Goal: Task Accomplishment & Management: Manage account settings

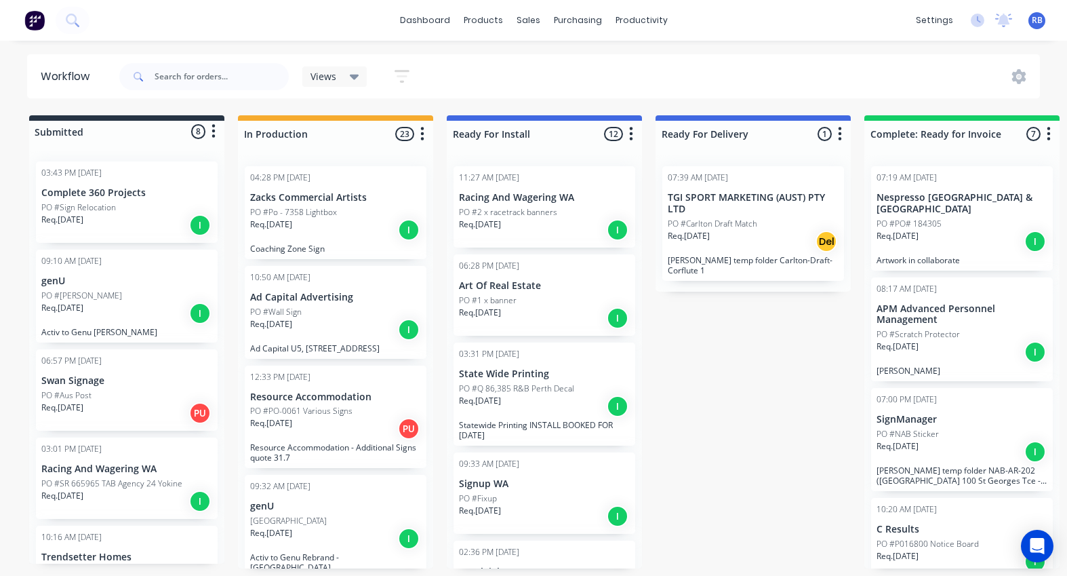
scroll to position [26, 0]
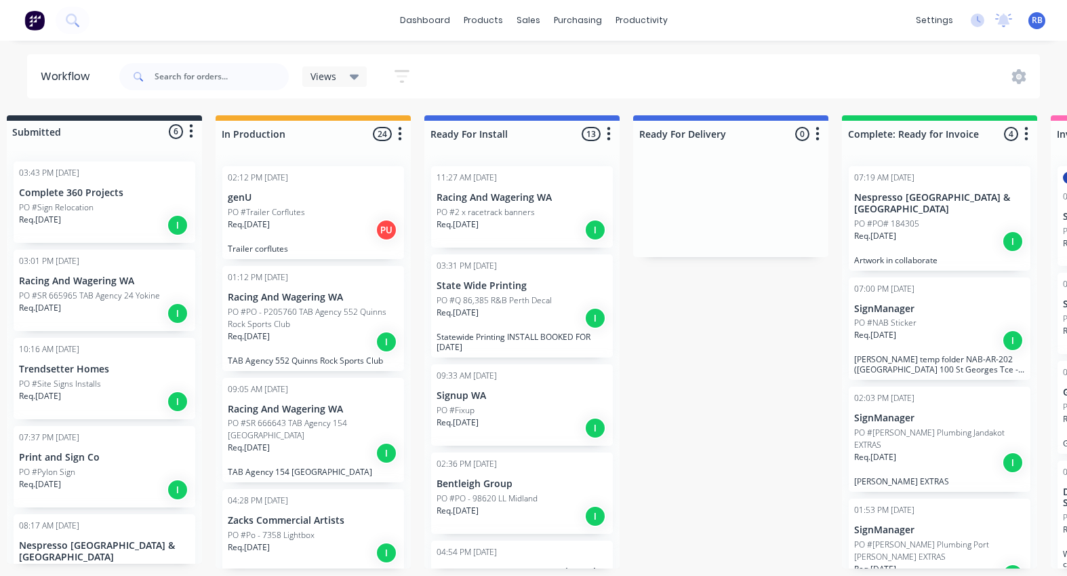
scroll to position [0, 35]
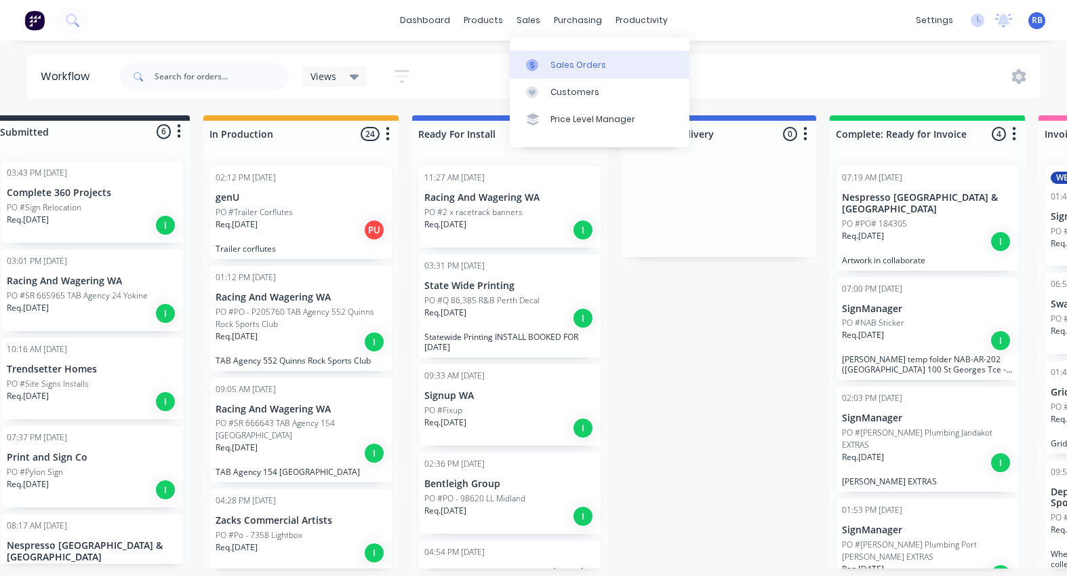
click at [553, 61] on div "Sales Orders" at bounding box center [578, 65] width 56 height 12
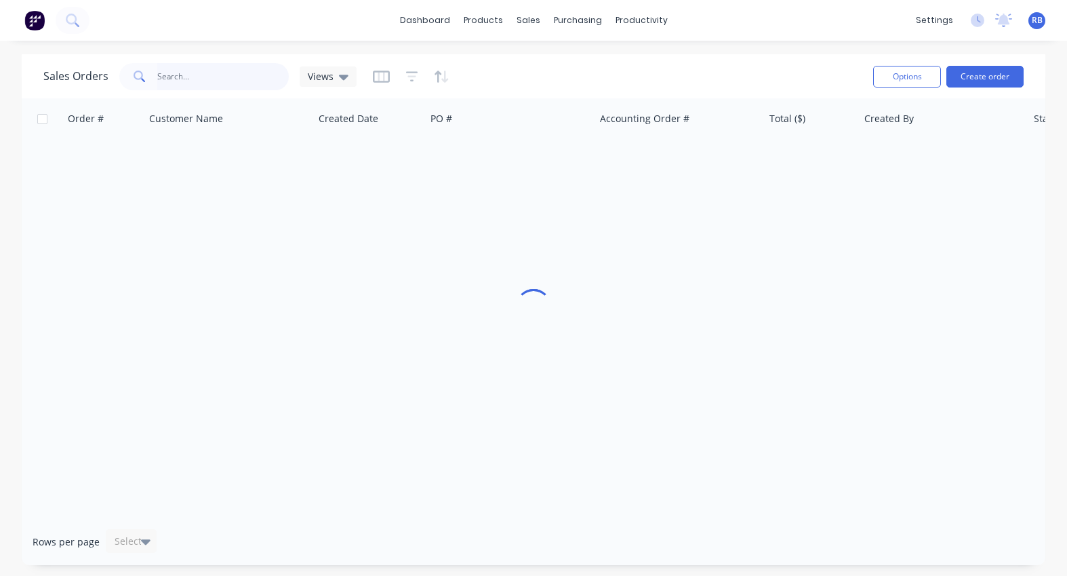
click at [240, 82] on input "text" at bounding box center [223, 76] width 132 height 27
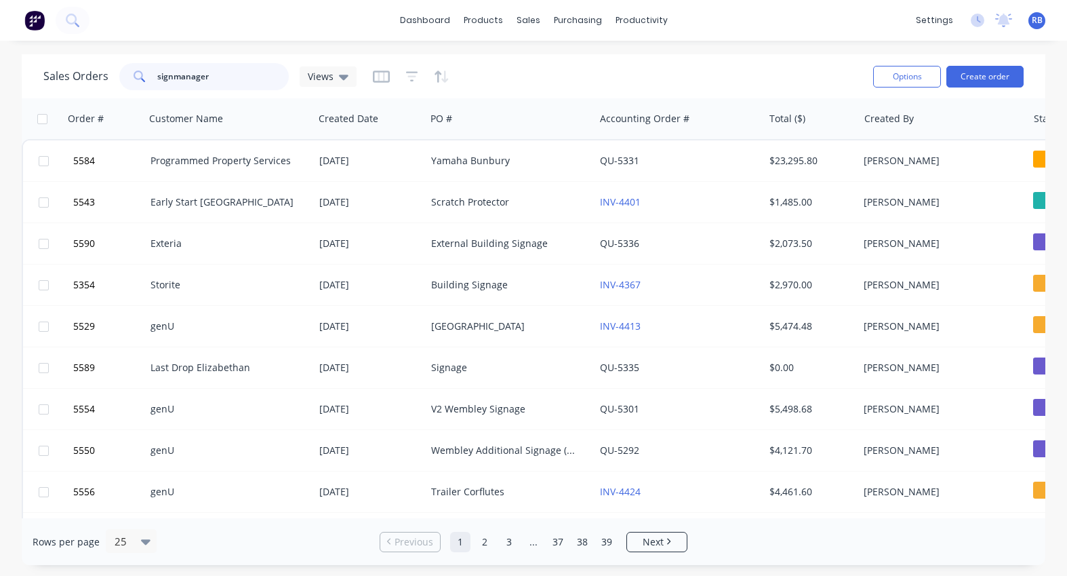
type input "signmanager"
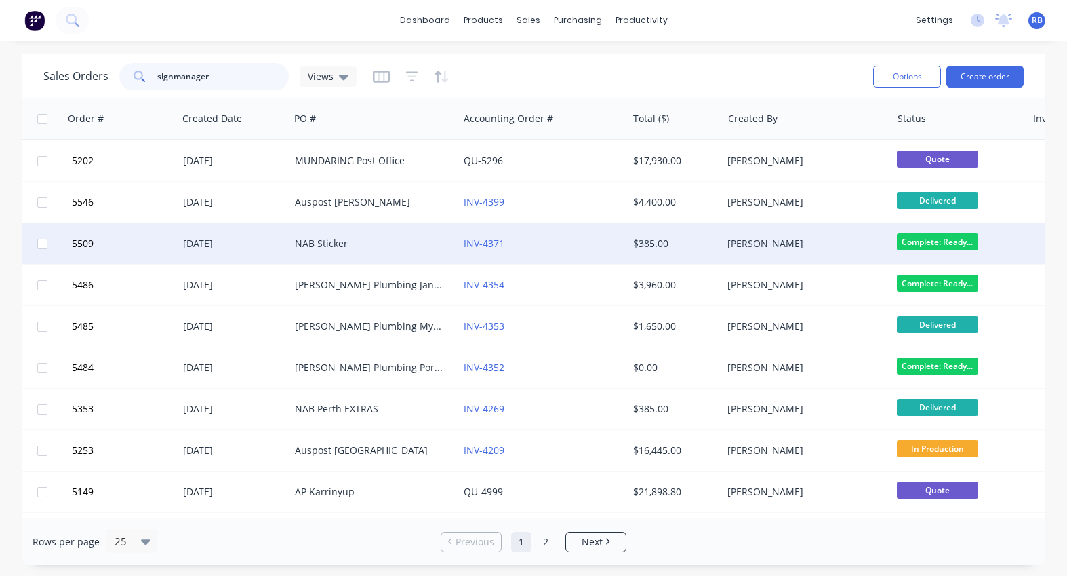
scroll to position [0, 85]
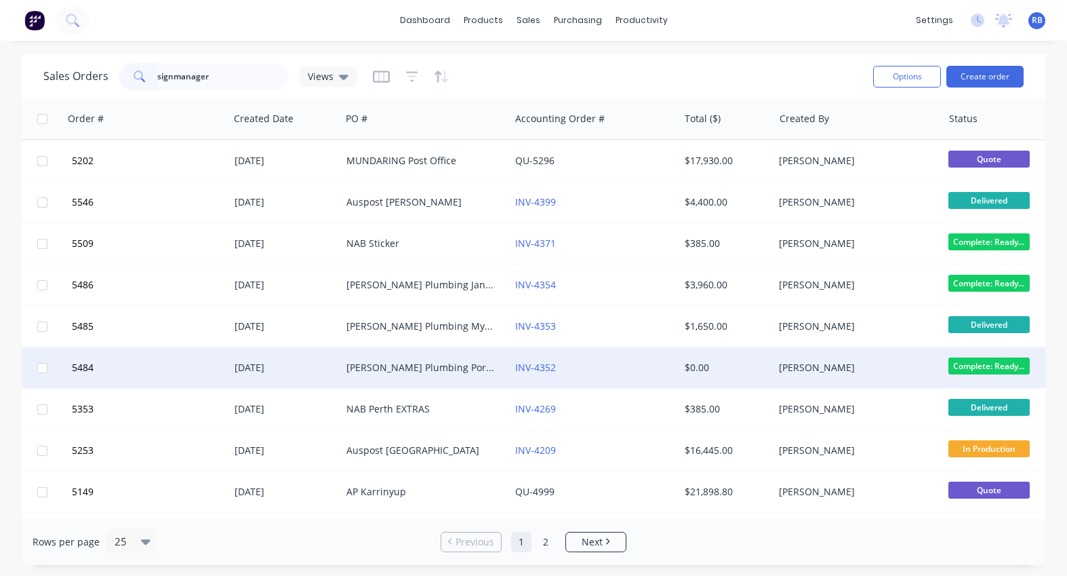
click at [582, 367] on div "INV-4352" at bounding box center [590, 368] width 150 height 14
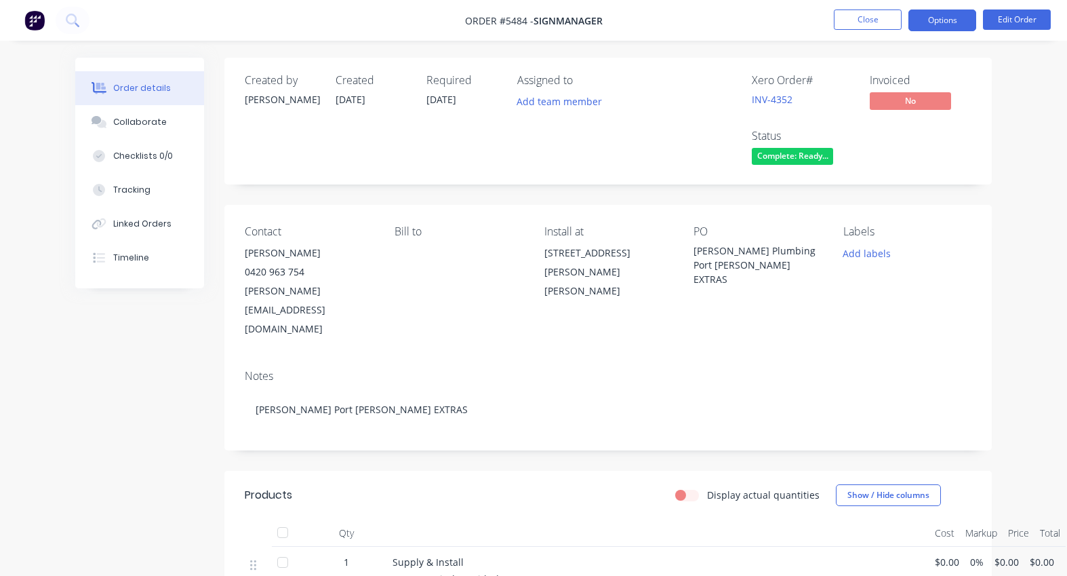
click at [928, 21] on button "Options" at bounding box center [942, 20] width 68 height 22
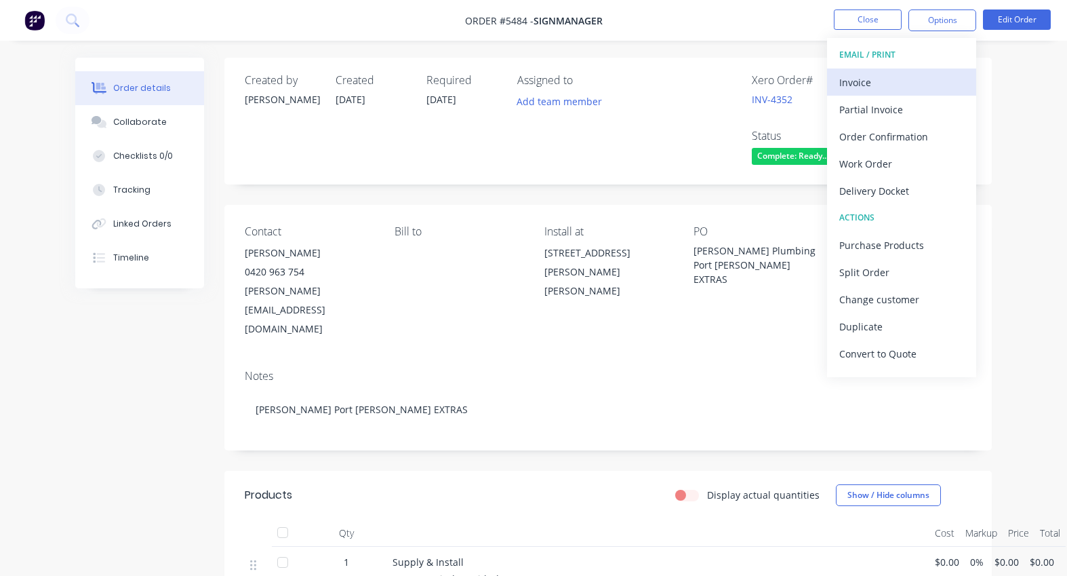
click at [854, 85] on div "Invoice" at bounding box center [901, 83] width 125 height 20
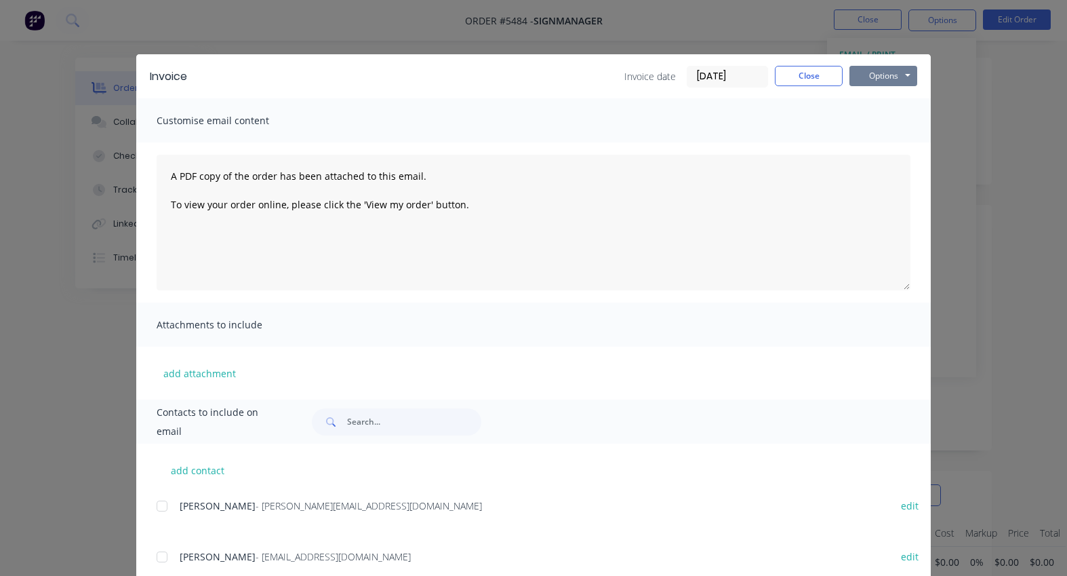
click at [879, 80] on button "Options" at bounding box center [883, 76] width 68 height 20
click at [878, 124] on button "Print" at bounding box center [892, 122] width 87 height 22
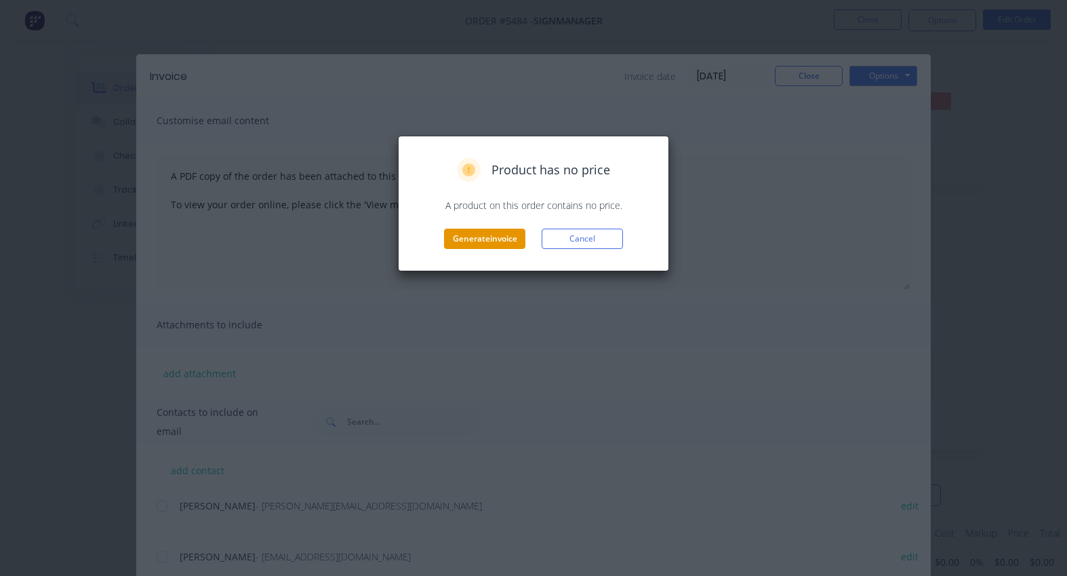
click at [491, 235] on button "Generate invoice" at bounding box center [484, 238] width 81 height 20
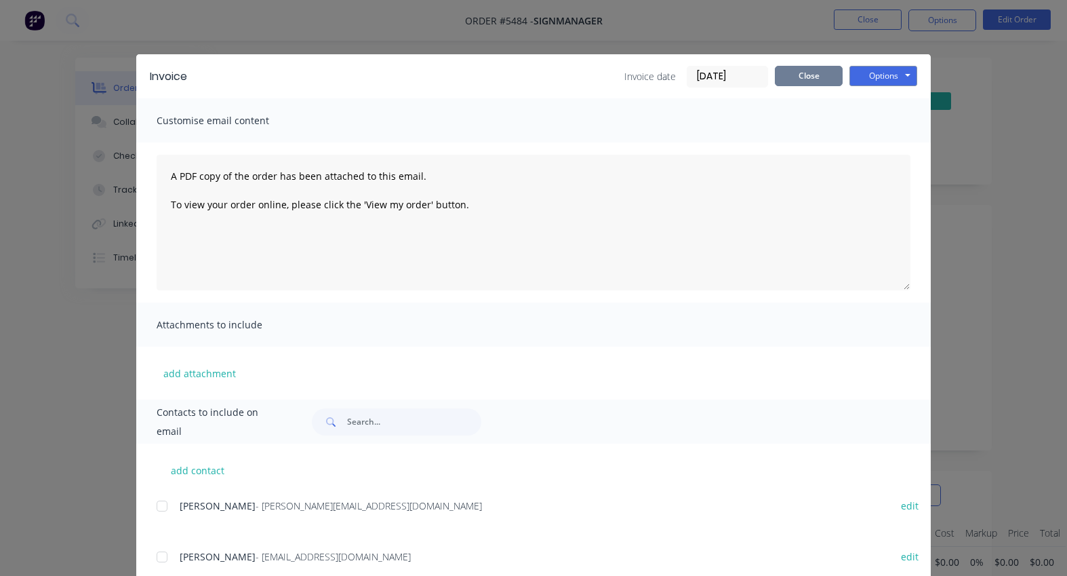
click at [805, 79] on button "Close" at bounding box center [809, 76] width 68 height 20
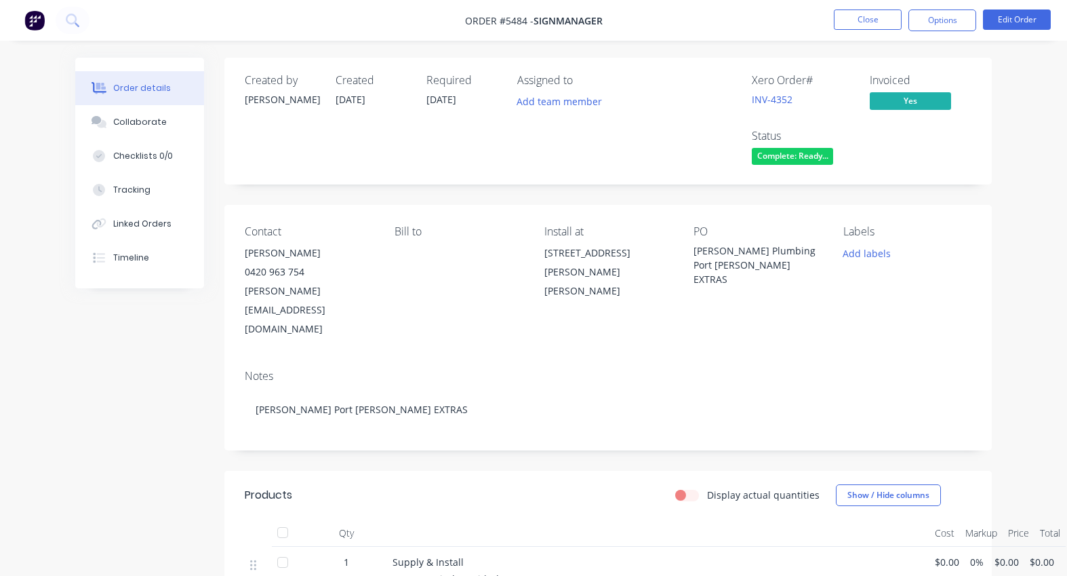
click at [781, 153] on span "Complete: Ready..." at bounding box center [792, 156] width 81 height 17
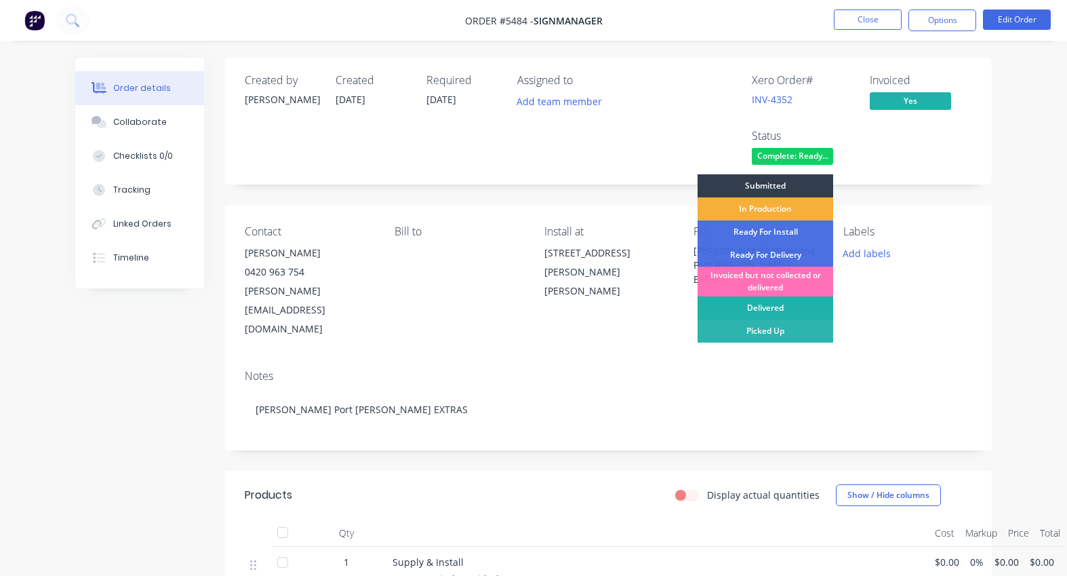
click at [762, 305] on div "Delivered" at bounding box center [766, 307] width 136 height 23
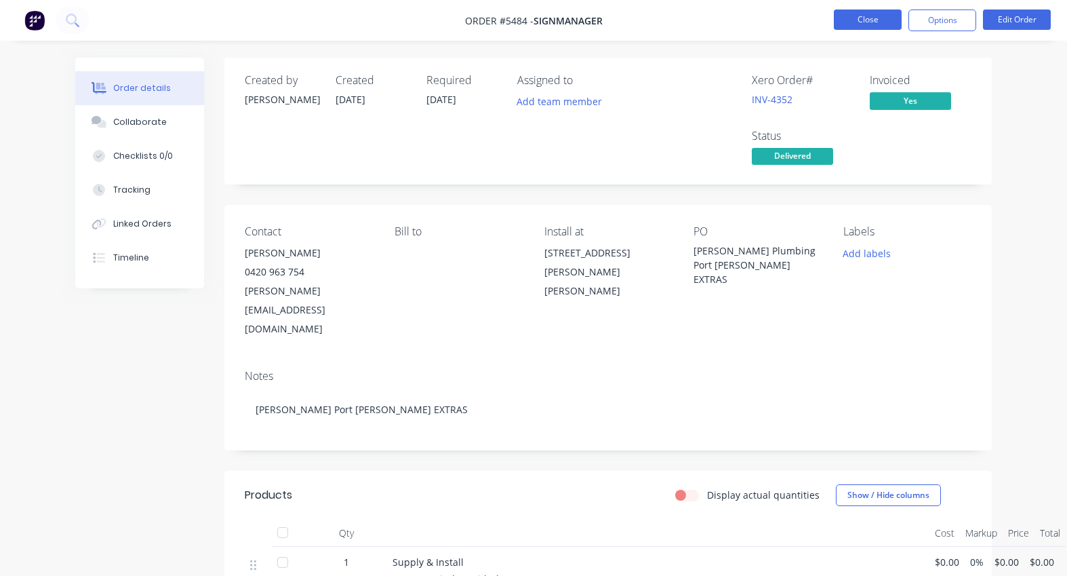
click at [868, 26] on button "Close" at bounding box center [868, 19] width 68 height 20
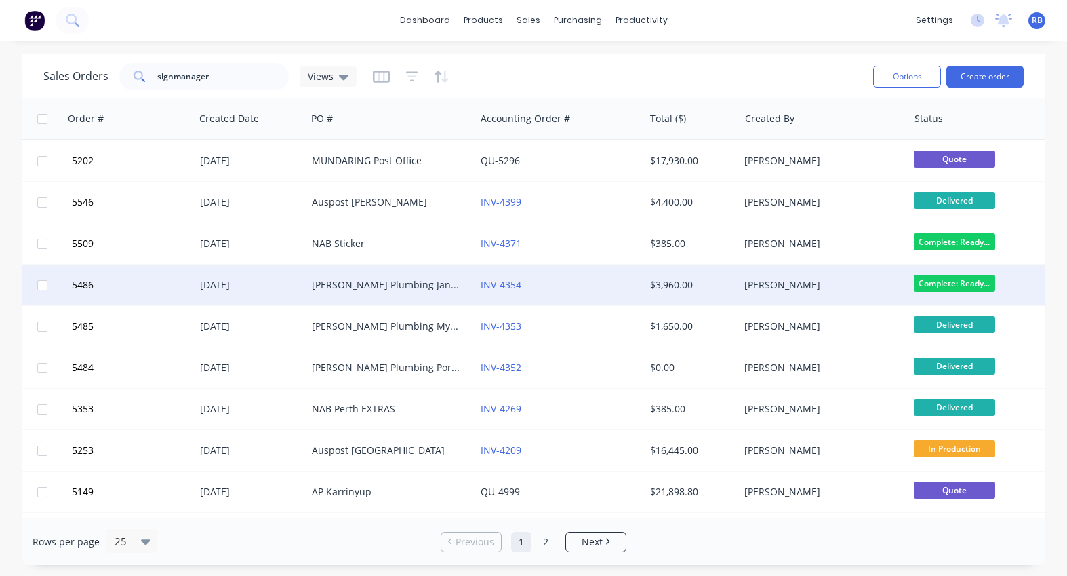
scroll to position [0, 129]
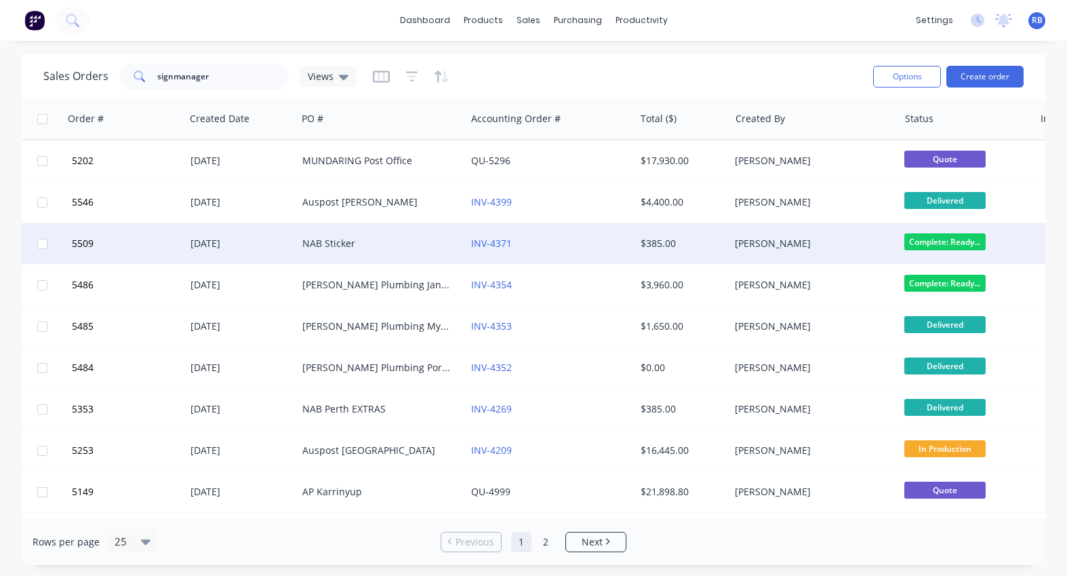
click at [565, 241] on div "INV-4371" at bounding box center [546, 244] width 150 height 14
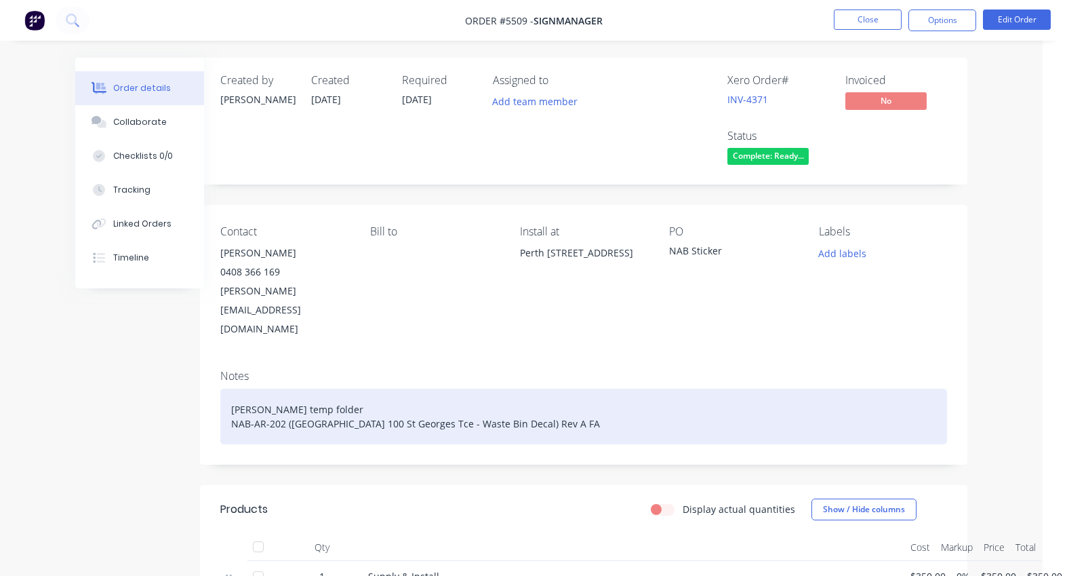
scroll to position [0, 24]
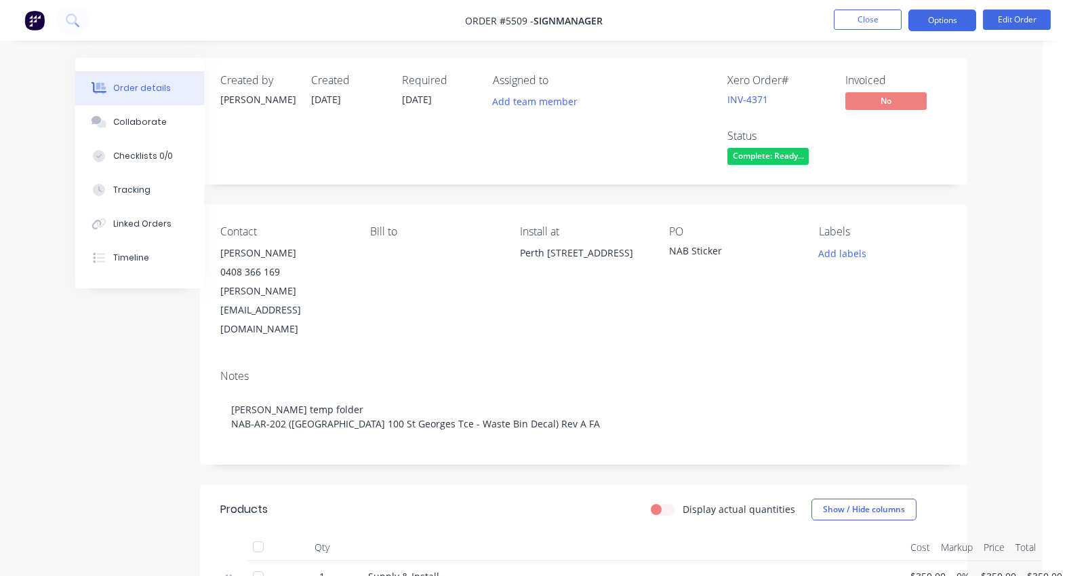
click at [933, 22] on button "Options" at bounding box center [942, 20] width 68 height 22
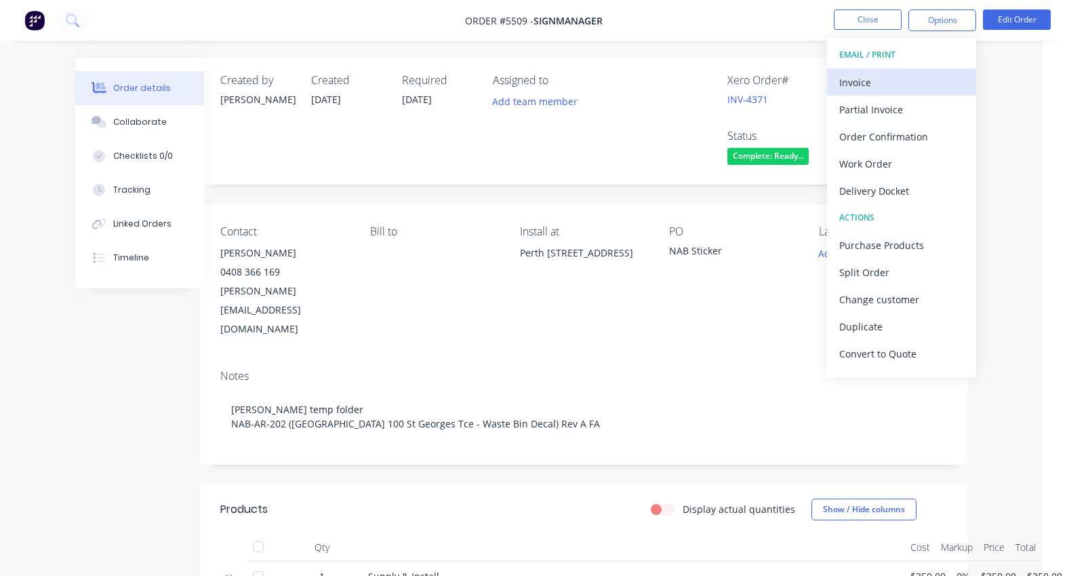
click at [874, 83] on div "Invoice" at bounding box center [901, 83] width 125 height 20
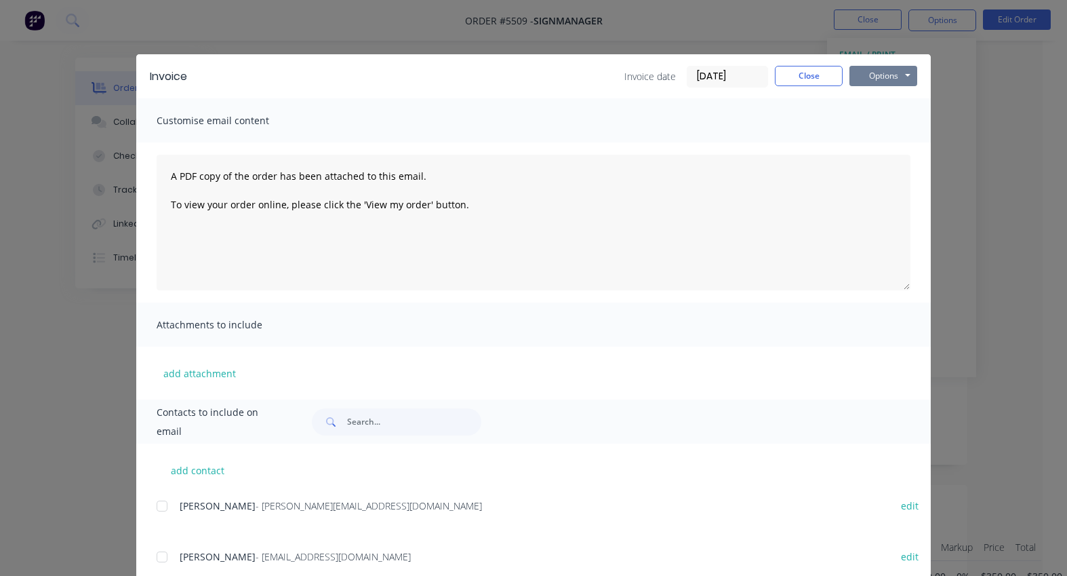
click at [904, 77] on button "Options" at bounding box center [883, 76] width 68 height 20
click at [902, 125] on button "Print" at bounding box center [892, 122] width 87 height 22
click at [816, 75] on button "Close" at bounding box center [809, 76] width 68 height 20
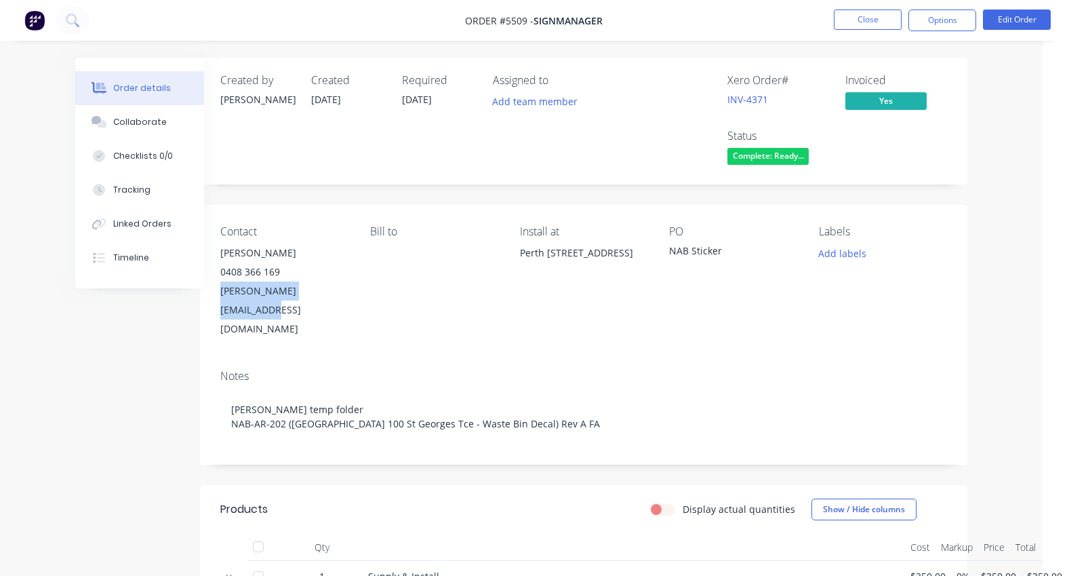
drag, startPoint x: 350, startPoint y: 289, endPoint x: 216, endPoint y: 289, distance: 133.5
click at [216, 289] on div "Contact Johno Gaillard 0408 366 169 johno@signmanager.com.au Bill to Install at…" at bounding box center [583, 282] width 767 height 154
copy div "johno@signmanager.com.au"
click at [932, 26] on button "Options" at bounding box center [942, 20] width 68 height 22
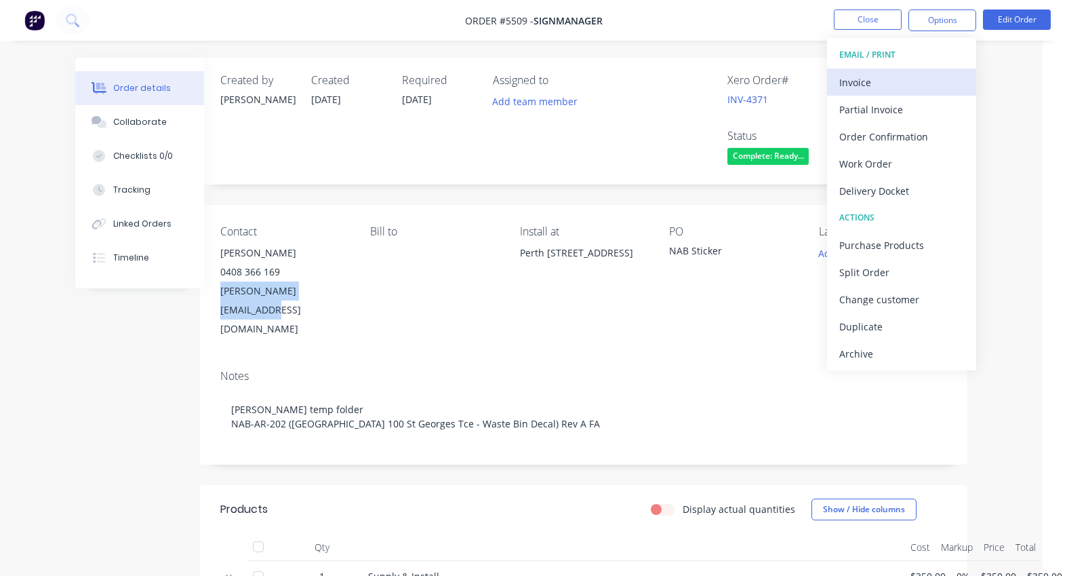
click at [867, 77] on div "Invoice" at bounding box center [901, 83] width 125 height 20
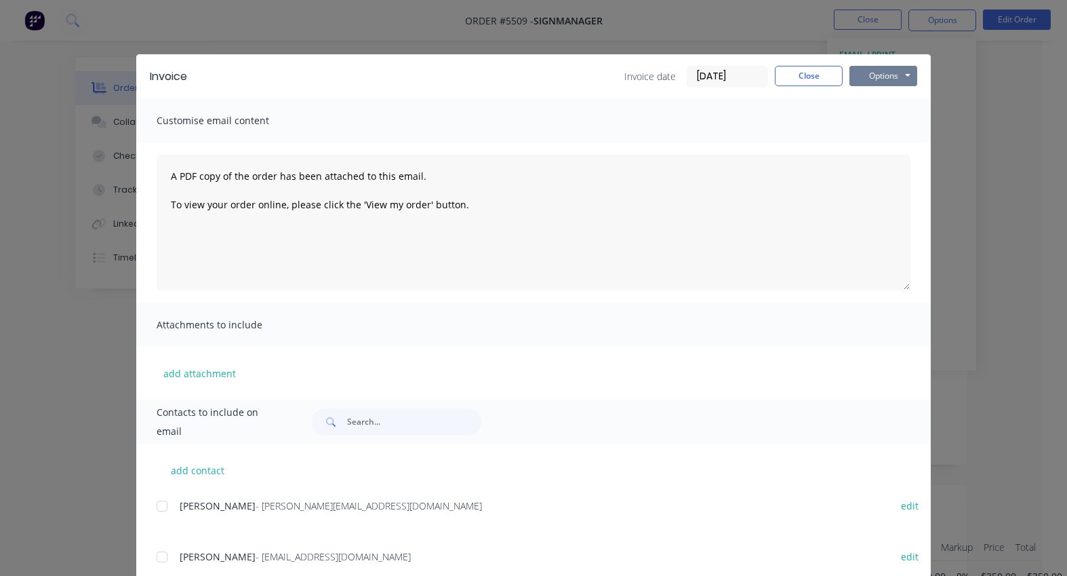
click at [896, 72] on button "Options" at bounding box center [883, 76] width 68 height 20
click at [883, 125] on button "Print" at bounding box center [892, 122] width 87 height 22
click at [796, 79] on button "Close" at bounding box center [809, 76] width 68 height 20
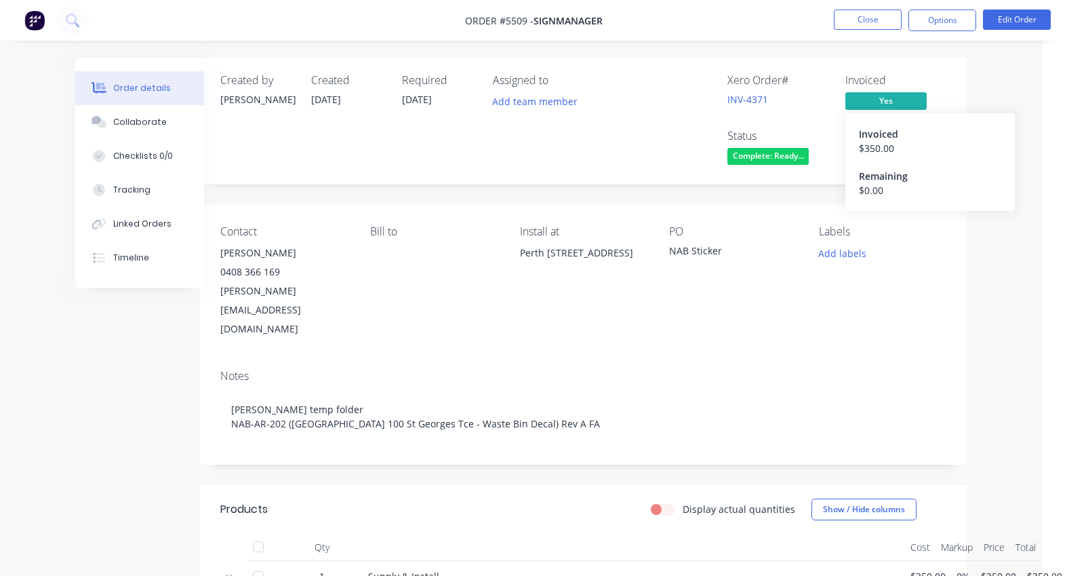
click at [874, 101] on span "Yes" at bounding box center [885, 100] width 81 height 17
click at [775, 156] on span "Complete: Ready..." at bounding box center [767, 156] width 81 height 17
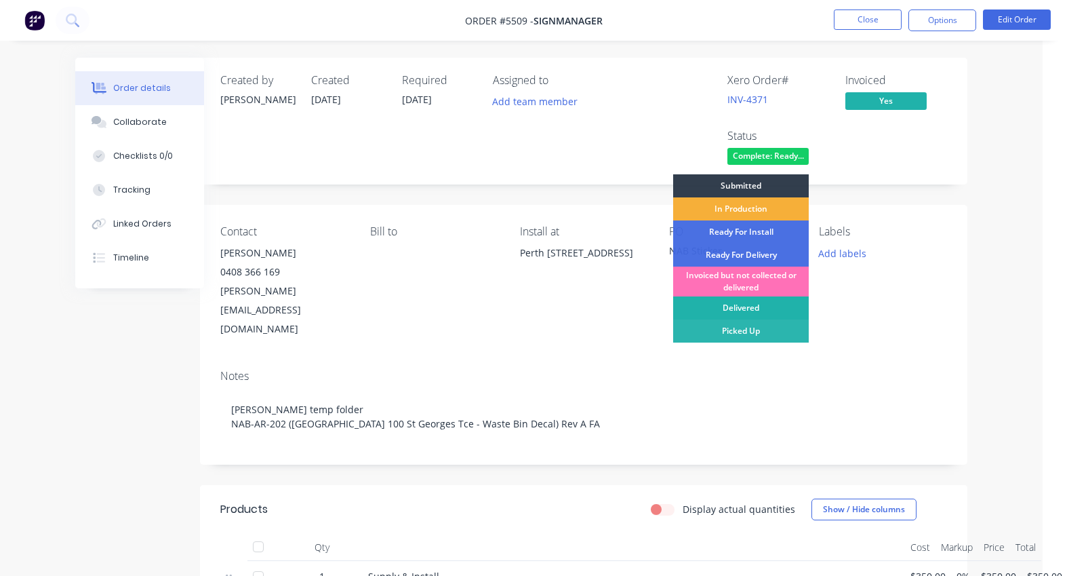
click at [765, 298] on div "Delivered" at bounding box center [741, 307] width 136 height 23
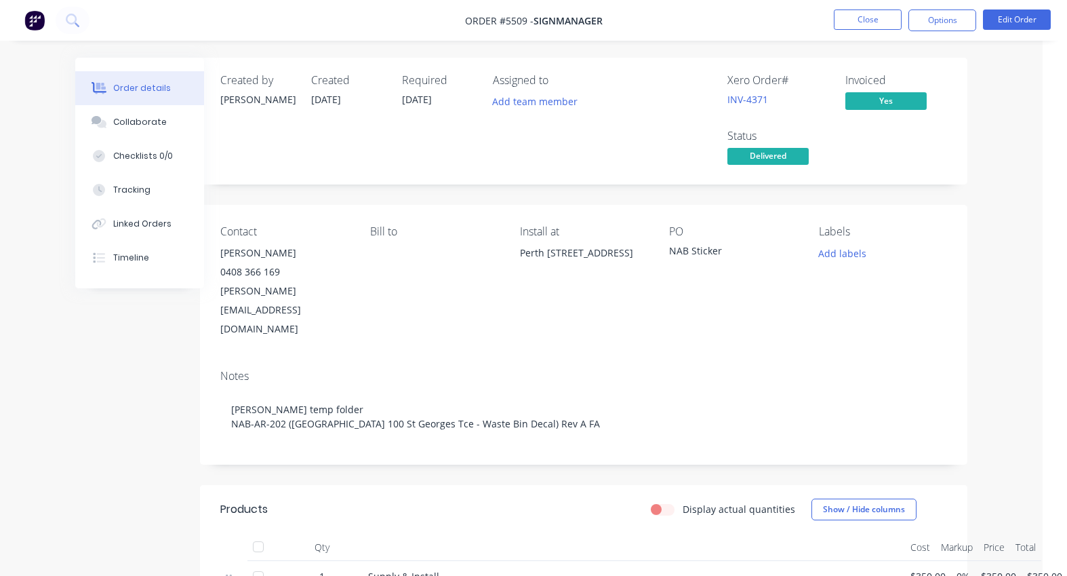
click at [853, 7] on nav "Order #5509 - SignManager Close Options Edit Order" at bounding box center [533, 20] width 1067 height 41
click at [851, 16] on button "Close" at bounding box center [868, 19] width 68 height 20
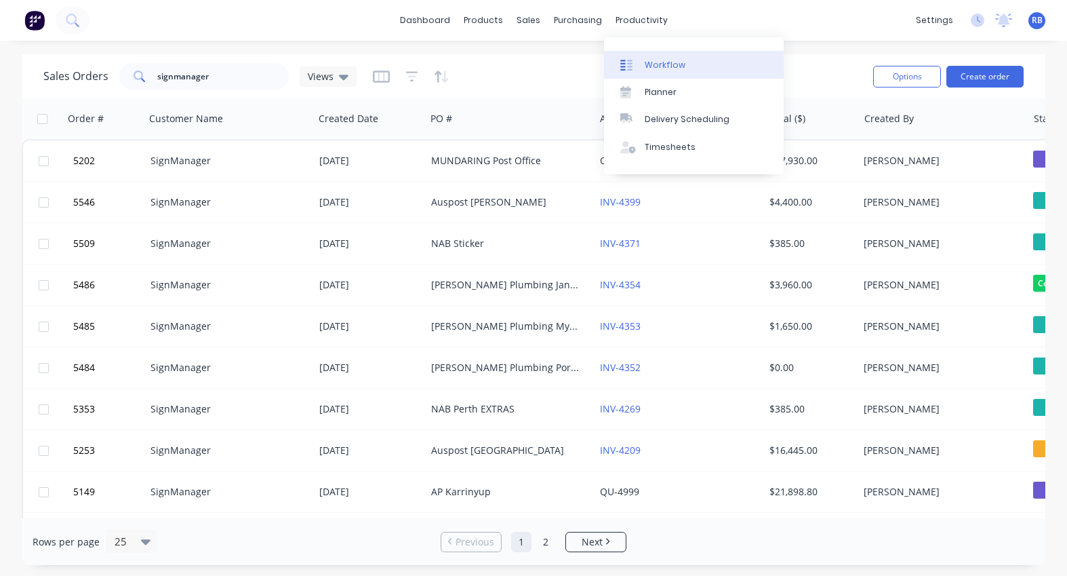
click at [682, 64] on link "Workflow" at bounding box center [694, 64] width 180 height 27
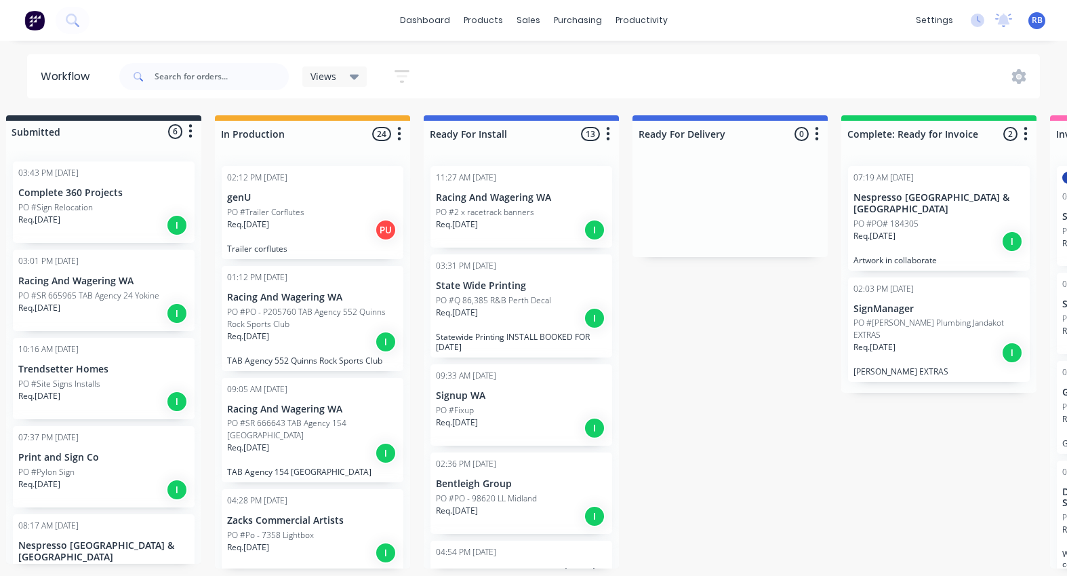
scroll to position [0, 39]
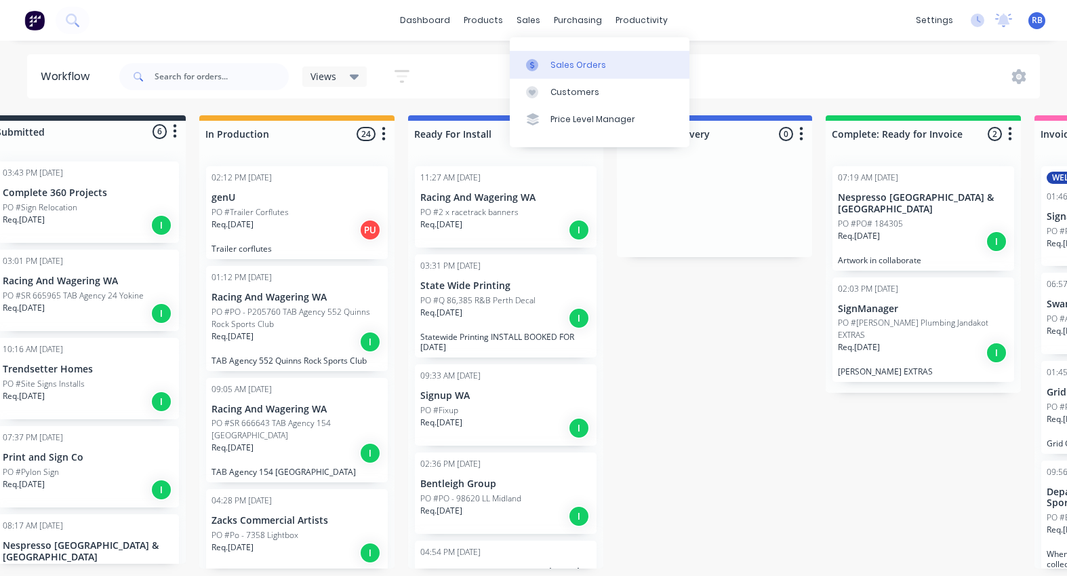
click at [580, 67] on div "Sales Orders" at bounding box center [578, 65] width 56 height 12
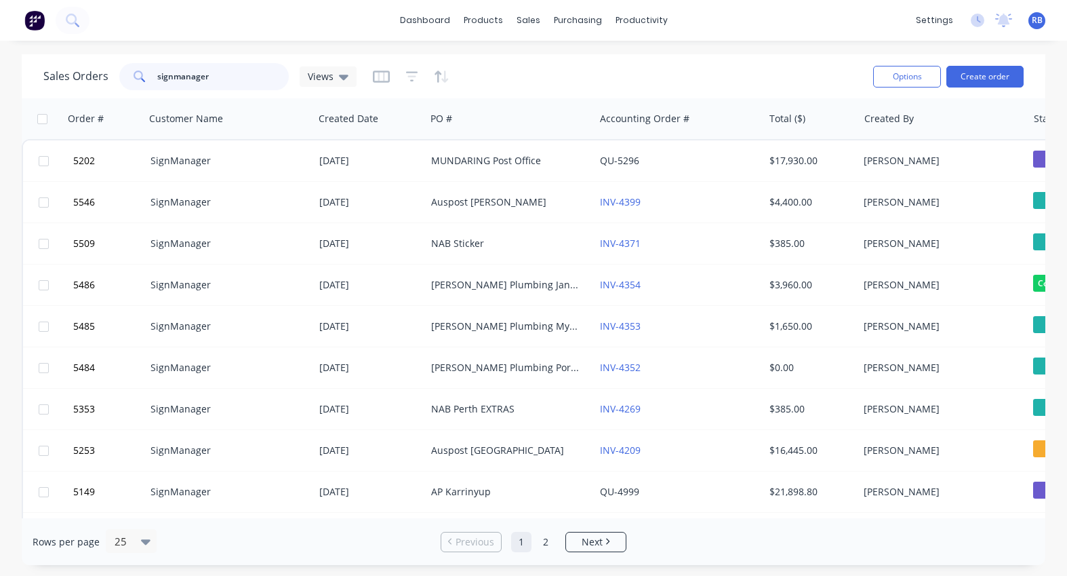
drag, startPoint x: 239, startPoint y: 71, endPoint x: 98, endPoint y: 71, distance: 141.0
click at [98, 71] on div "Sales Orders signmanager Views" at bounding box center [199, 76] width 313 height 27
type input "jandakot"
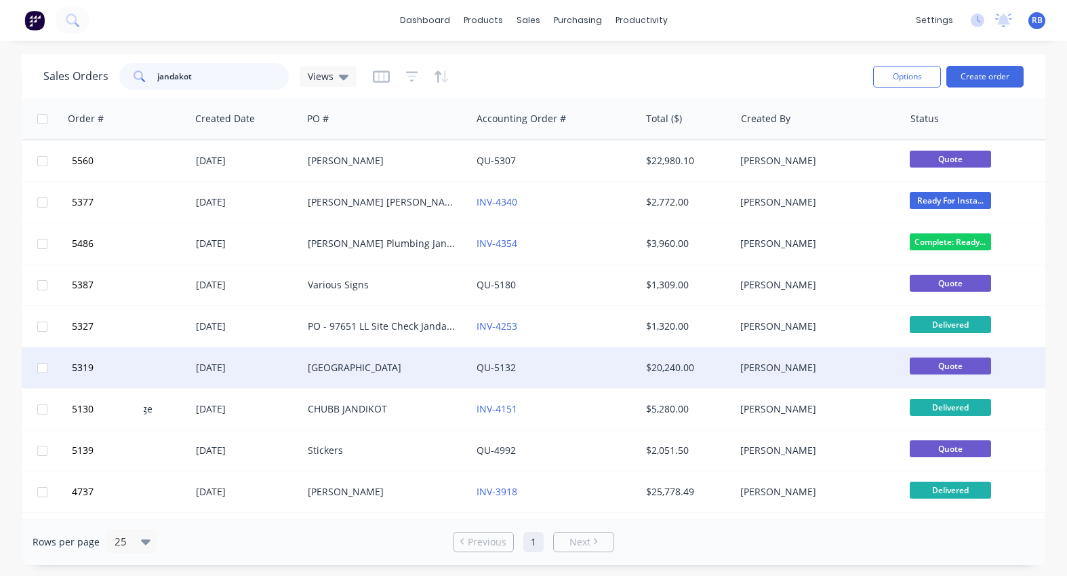
scroll to position [0, 119]
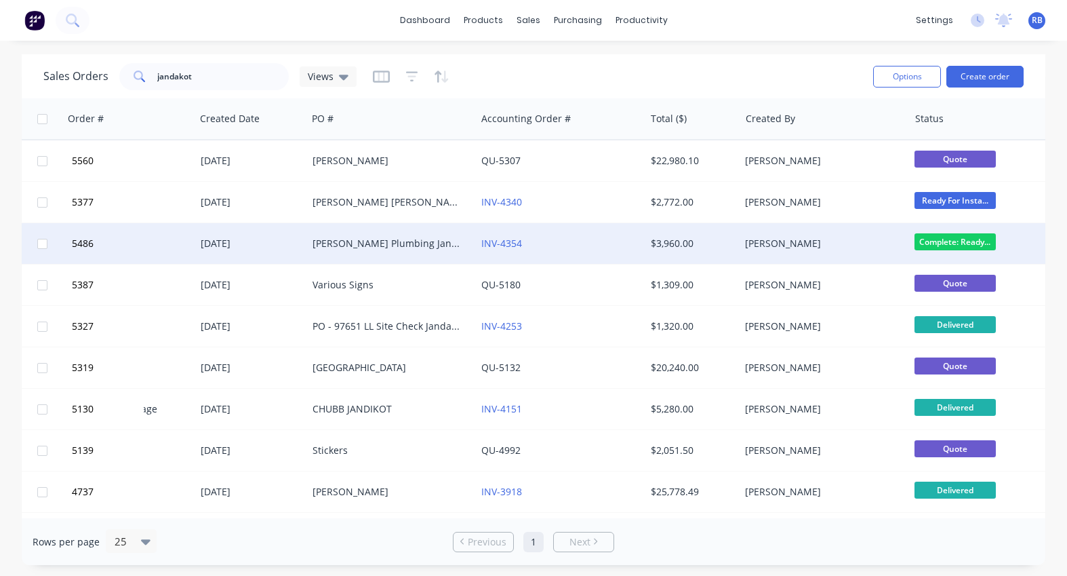
click at [339, 241] on div "Reece Plumbing Jandakot EXTRAS" at bounding box center [387, 244] width 150 height 14
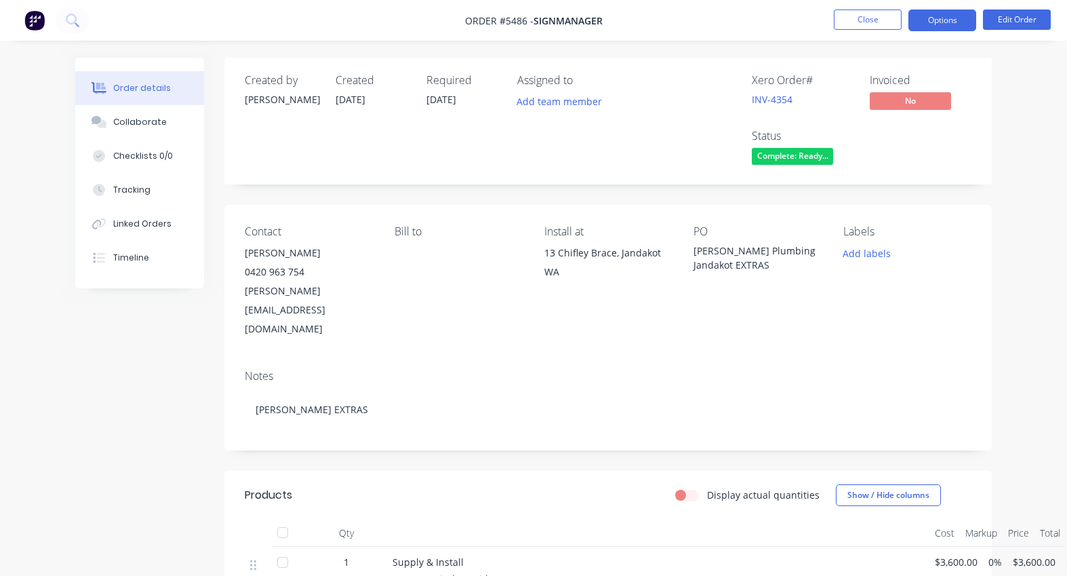
click at [948, 20] on button "Options" at bounding box center [942, 20] width 68 height 22
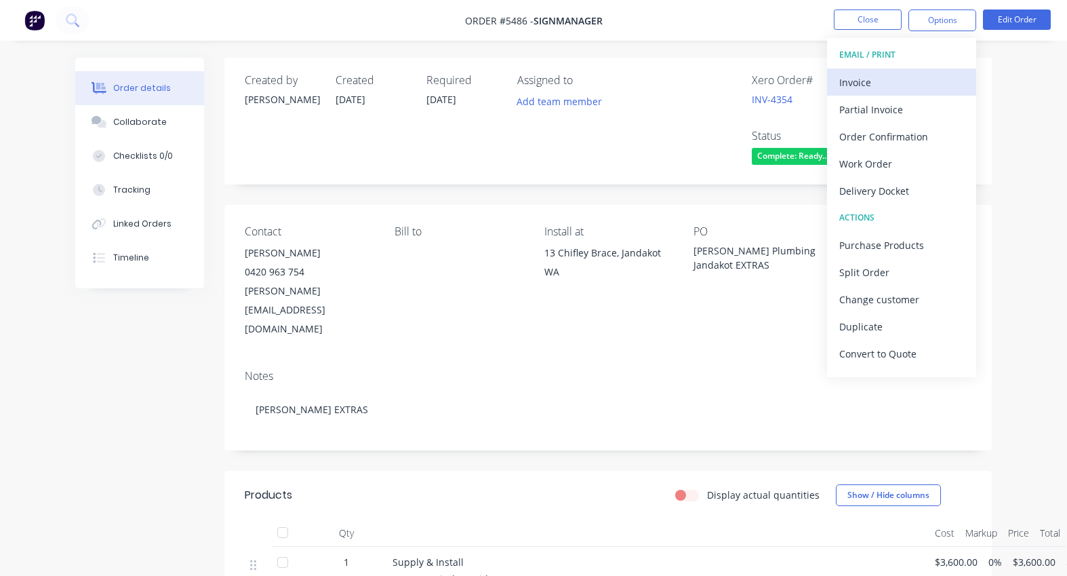
click at [861, 83] on div "Invoice" at bounding box center [901, 83] width 125 height 20
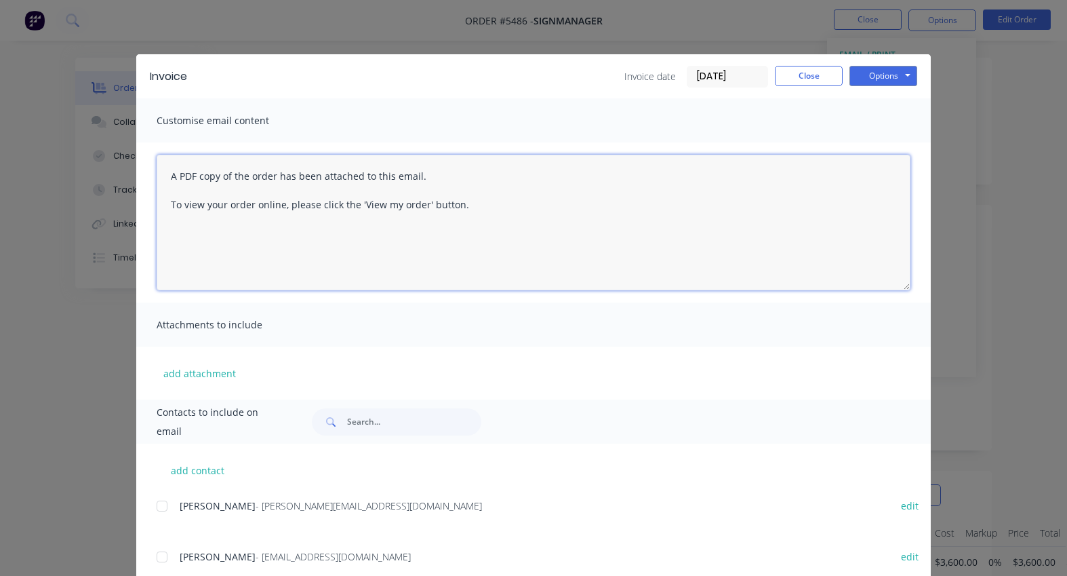
click at [166, 177] on textarea "A PDF copy of the order has been attached to this email. To view your order onl…" at bounding box center [534, 223] width 754 height 136
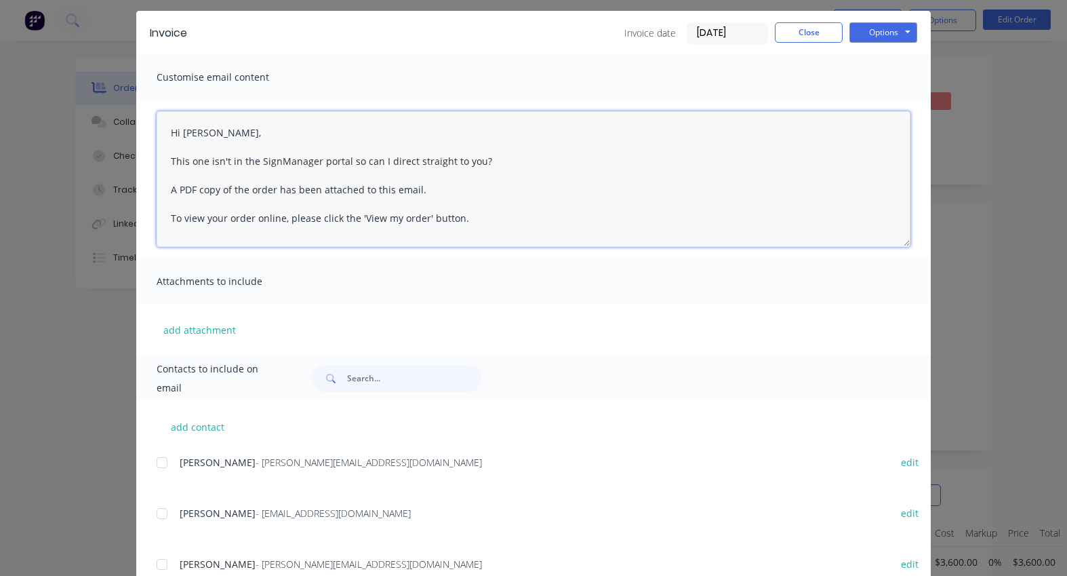
scroll to position [37, 0]
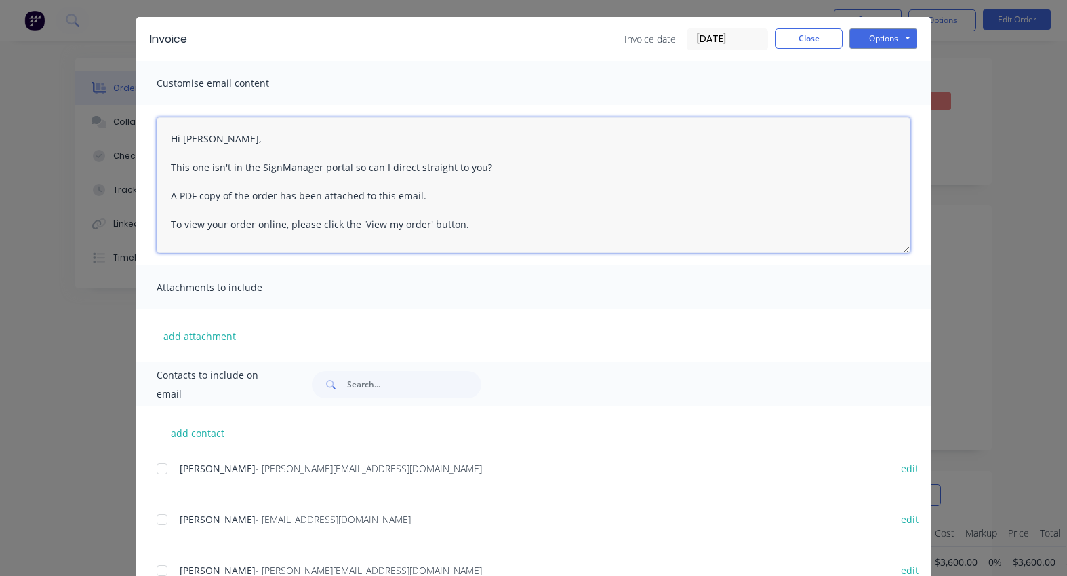
click at [161, 469] on div at bounding box center [161, 468] width 27 height 27
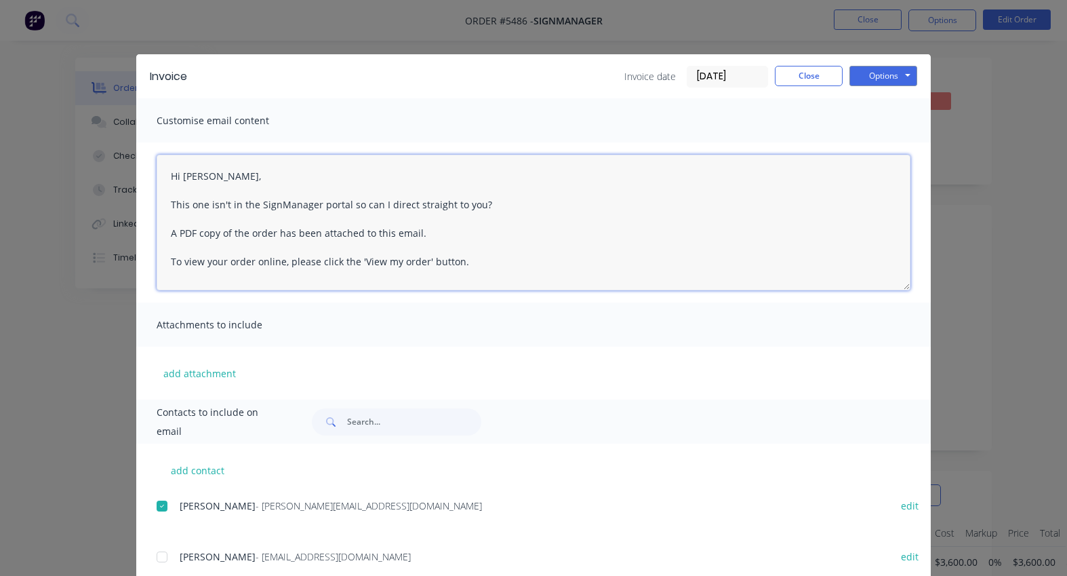
scroll to position [0, 0]
type textarea "Hi Jason, This one isn't in the SignManager portal so can I direct straight to …"
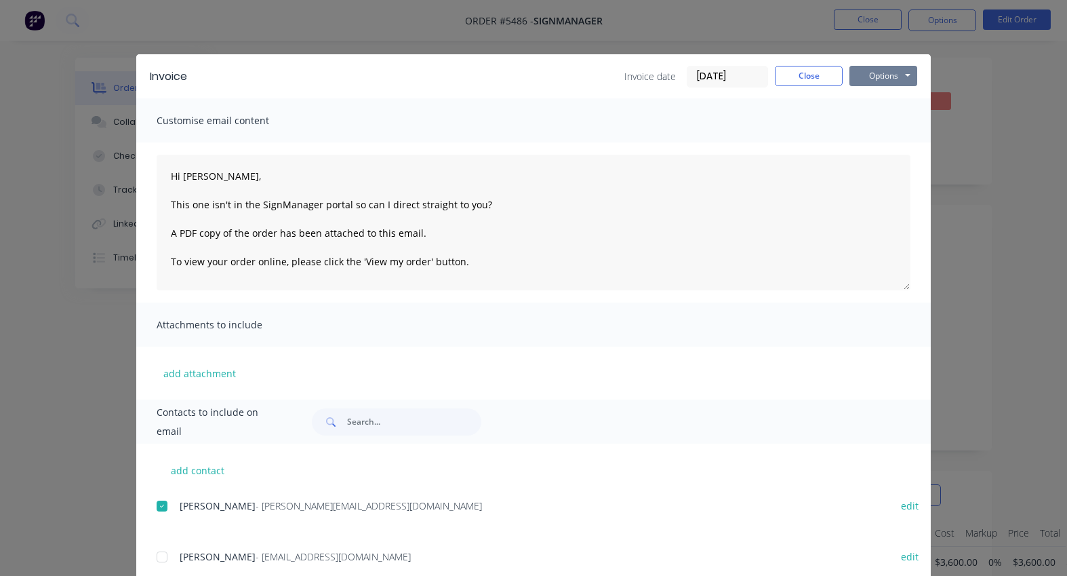
click at [881, 74] on button "Options" at bounding box center [883, 76] width 68 height 20
click at [882, 145] on button "Email" at bounding box center [892, 145] width 87 height 22
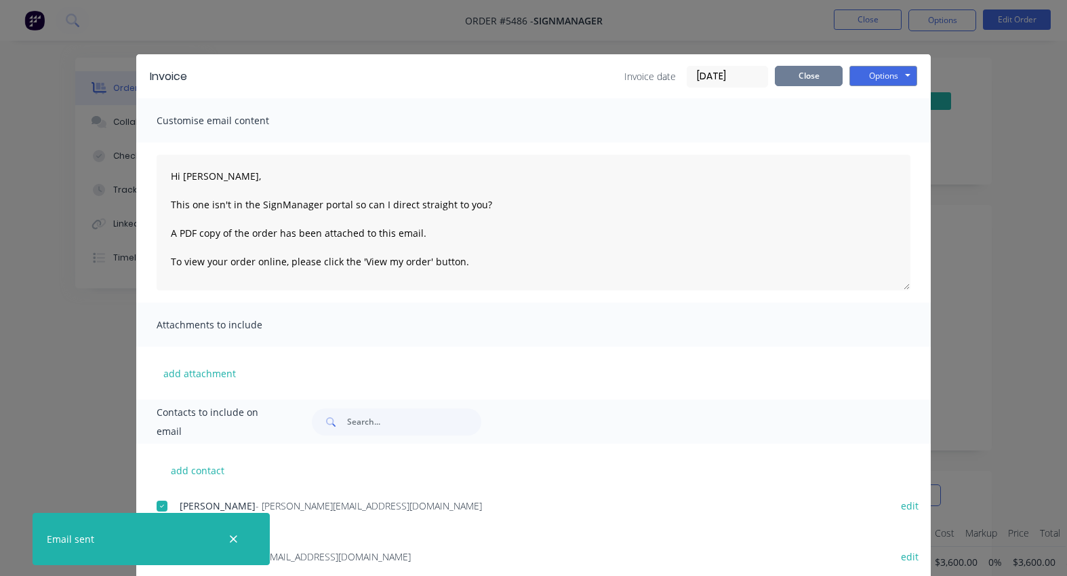
click at [811, 74] on button "Close" at bounding box center [809, 76] width 68 height 20
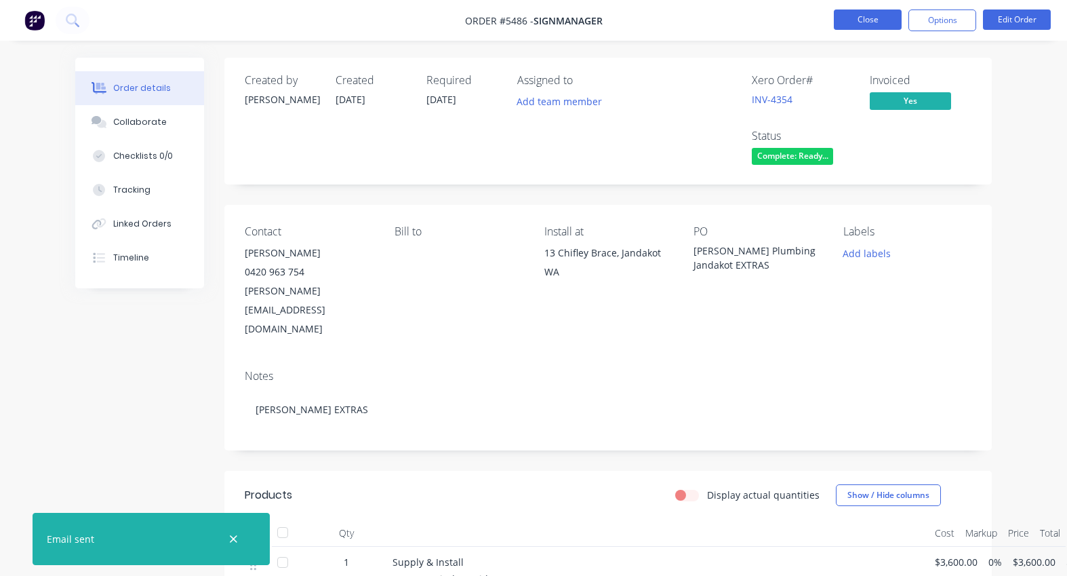
click at [858, 24] on button "Close" at bounding box center [868, 19] width 68 height 20
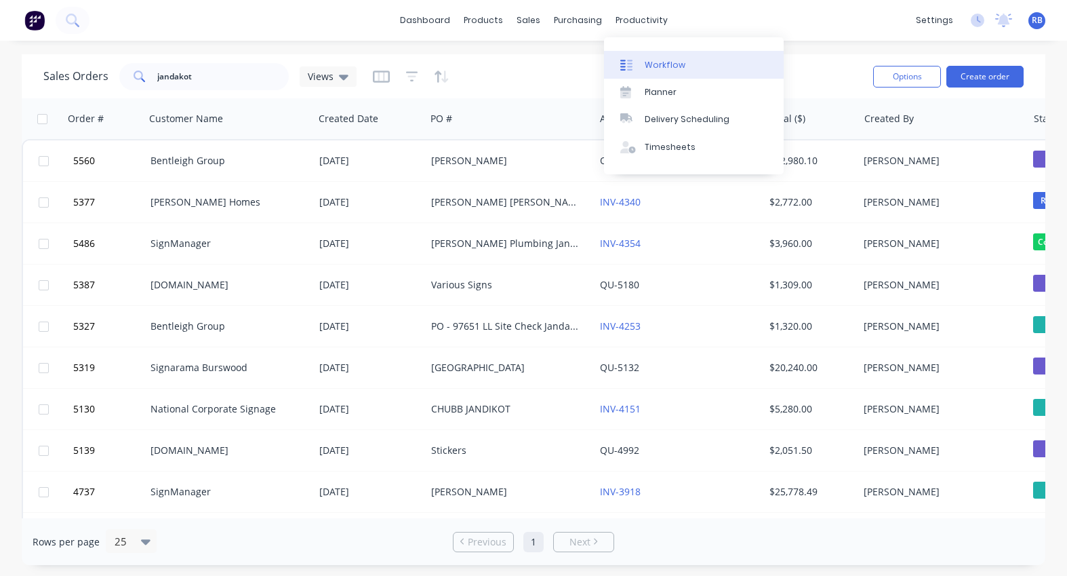
click at [683, 72] on link "Workflow" at bounding box center [694, 64] width 180 height 27
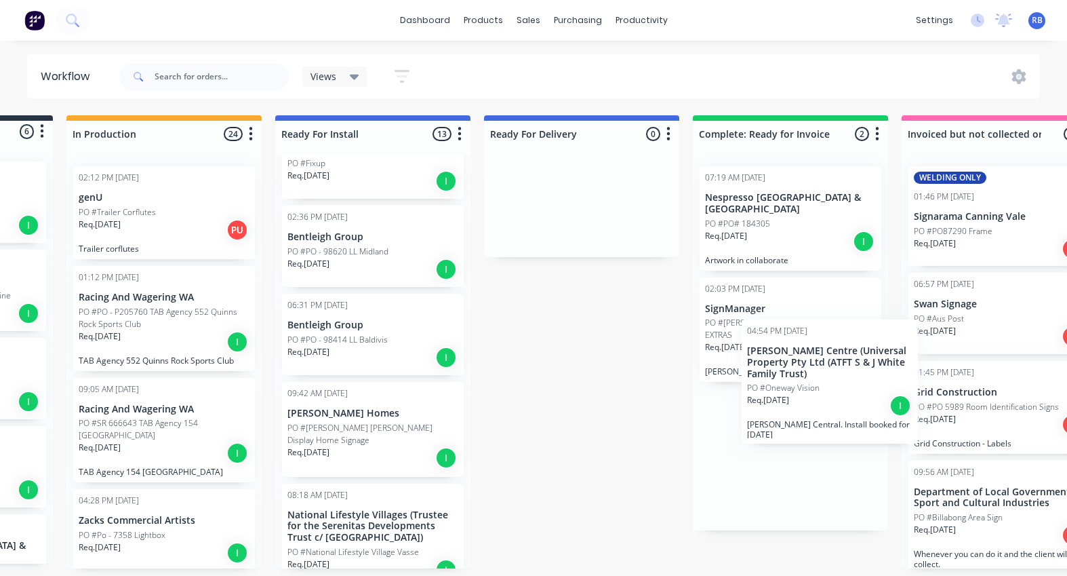
scroll to position [0, 186]
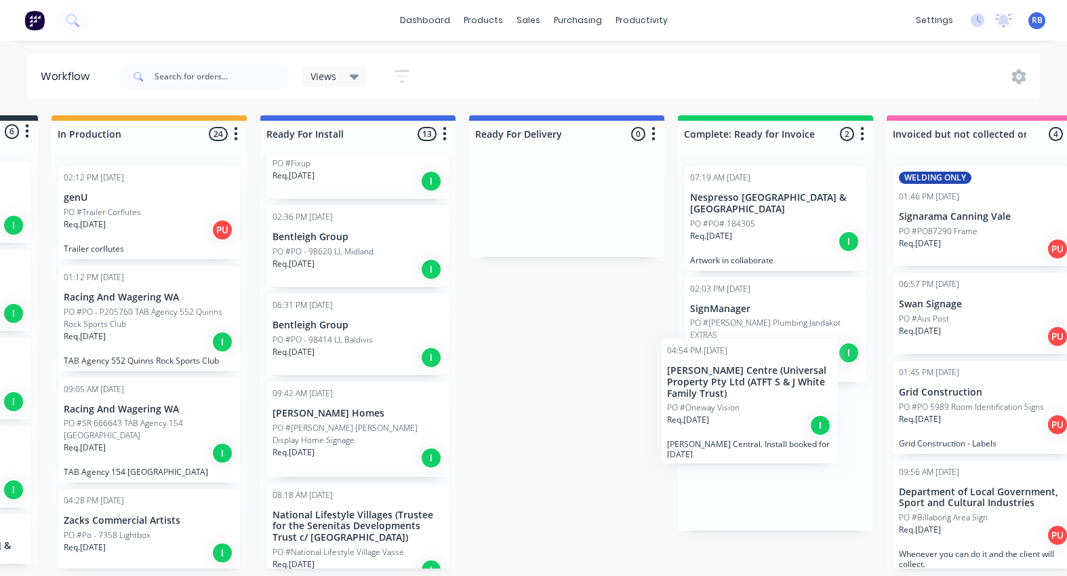
drag, startPoint x: 519, startPoint y: 365, endPoint x: 756, endPoint y: 420, distance: 243.5
click at [756, 420] on div "Submitted 6 Status colour #273444 hex #273444 Save Cancel Summaries Total order…" at bounding box center [638, 341] width 1671 height 453
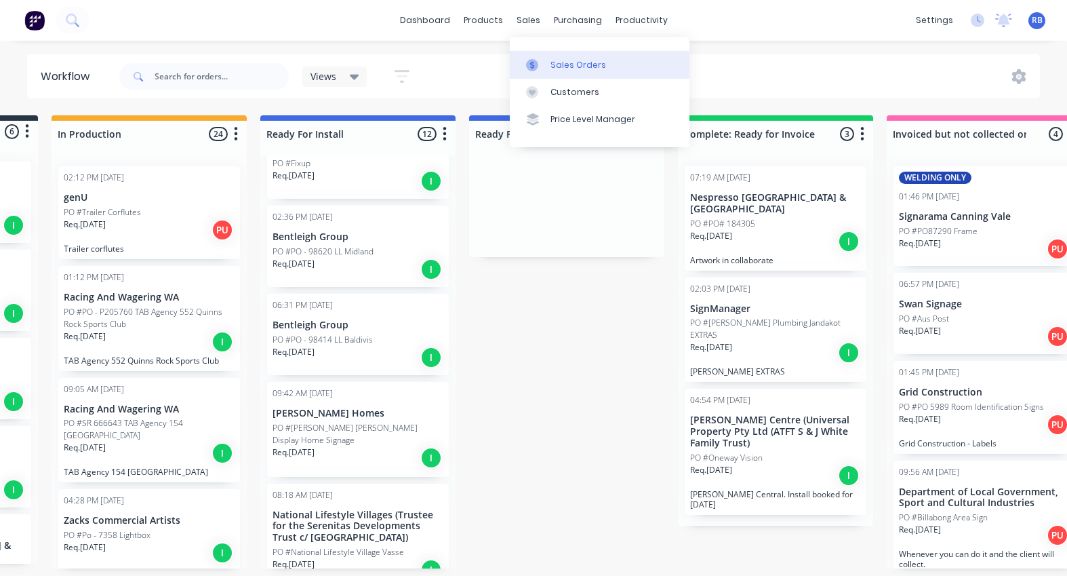
click at [585, 65] on div "Sales Orders" at bounding box center [578, 65] width 56 height 12
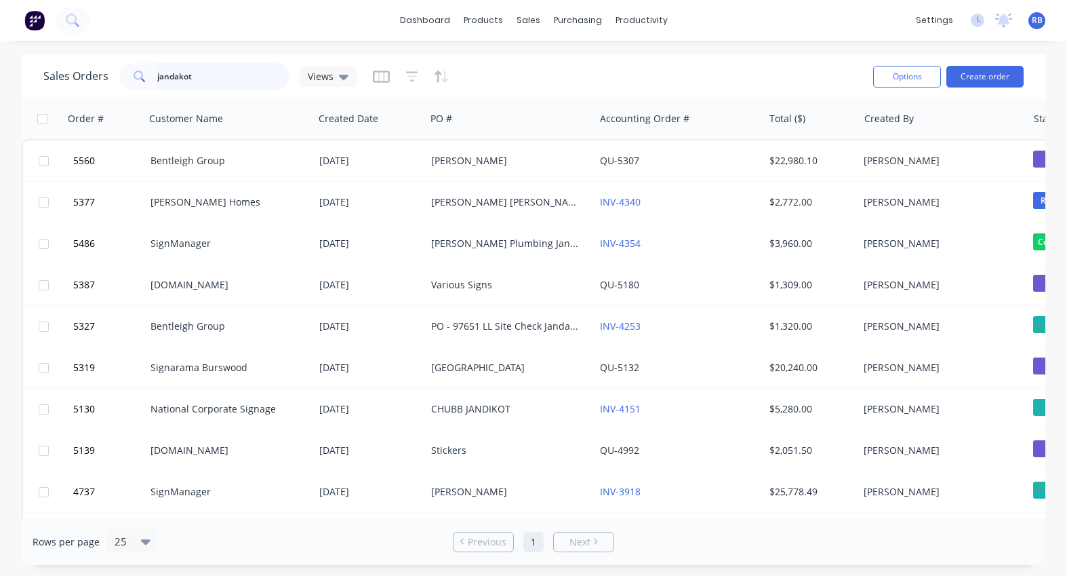
drag, startPoint x: 230, startPoint y: 75, endPoint x: 87, endPoint y: 75, distance: 142.3
click at [87, 75] on div "Sales Orders jandakot Views" at bounding box center [199, 76] width 313 height 27
type input "byford"
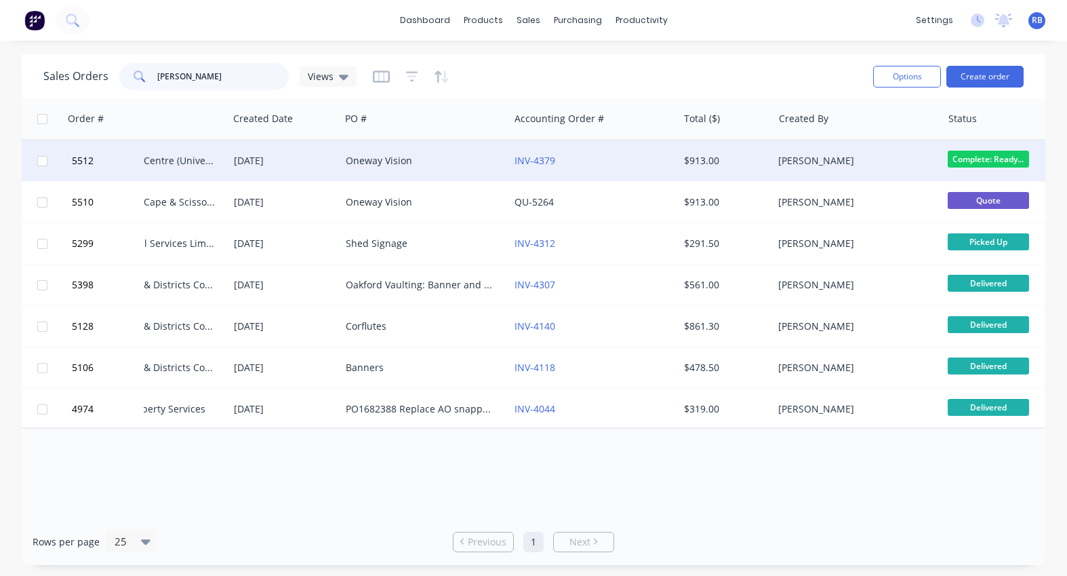
scroll to position [0, 96]
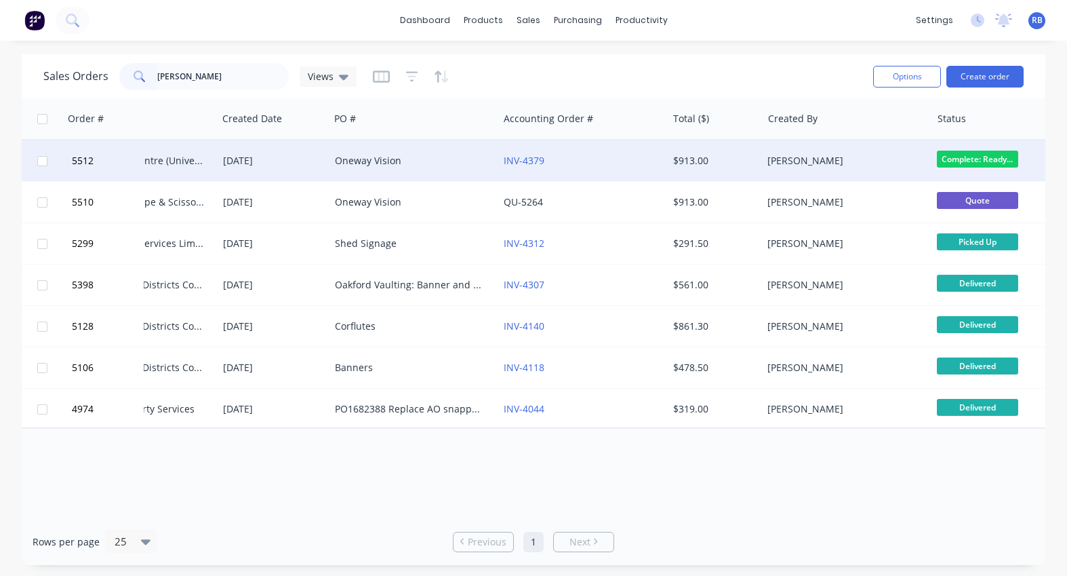
click at [462, 161] on div "Oneway Vision" at bounding box center [410, 161] width 150 height 14
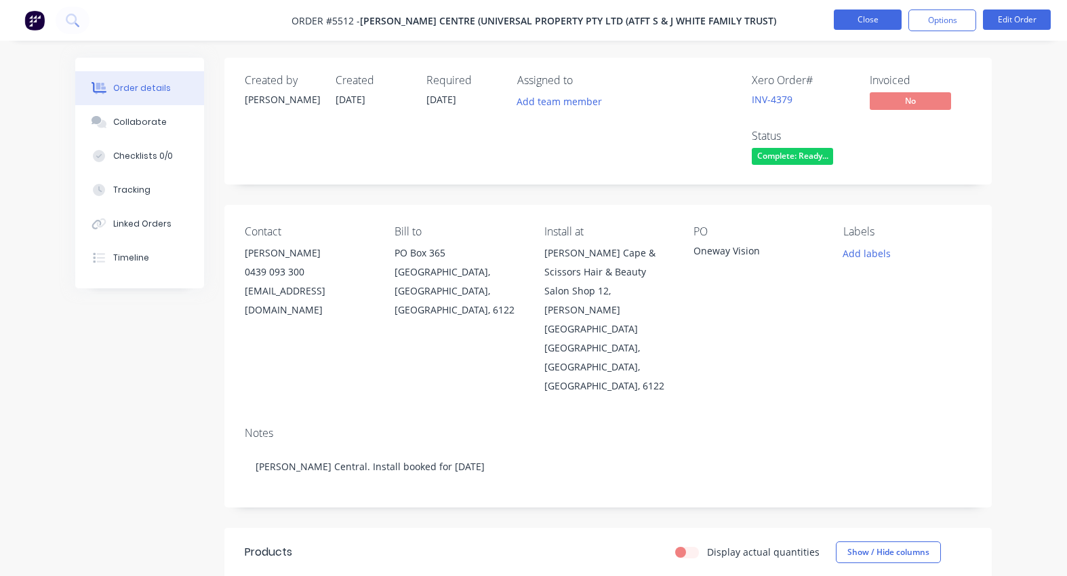
click at [866, 14] on button "Close" at bounding box center [868, 19] width 68 height 20
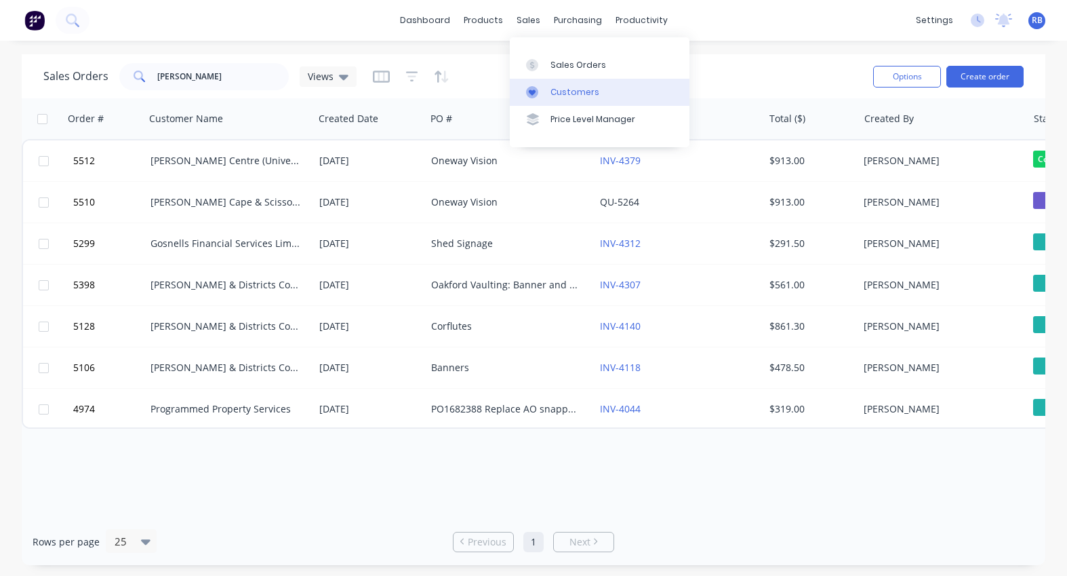
click at [577, 96] on div "Customers" at bounding box center [574, 92] width 49 height 12
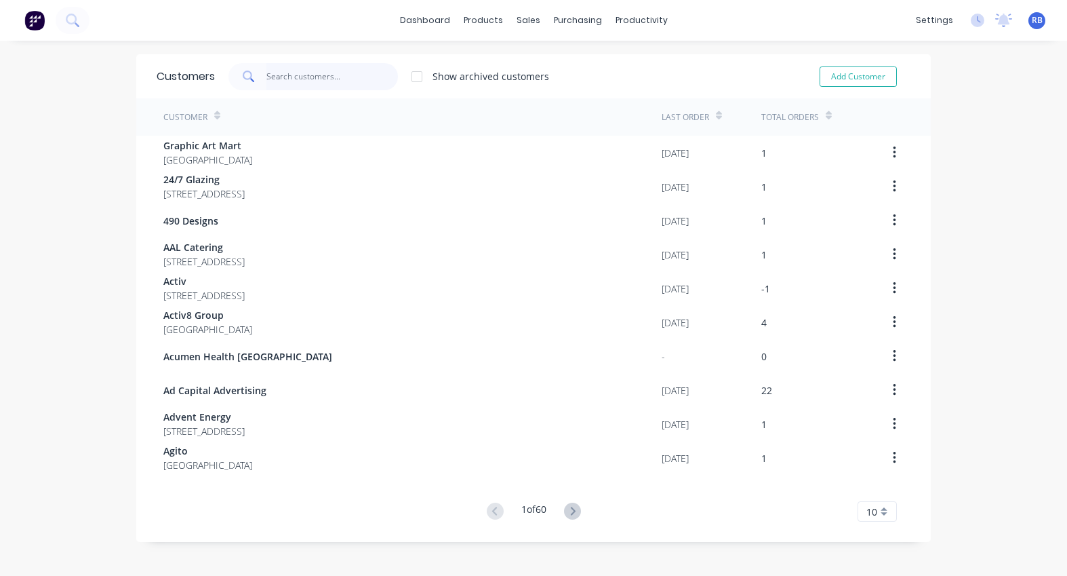
click at [286, 77] on input "text" at bounding box center [332, 76] width 132 height 27
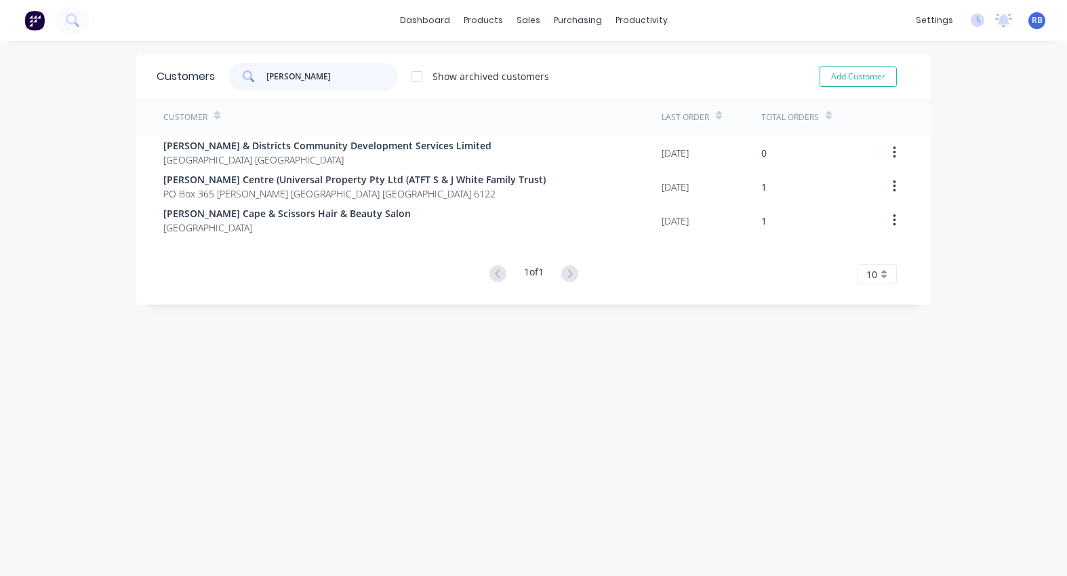
type input "byford"
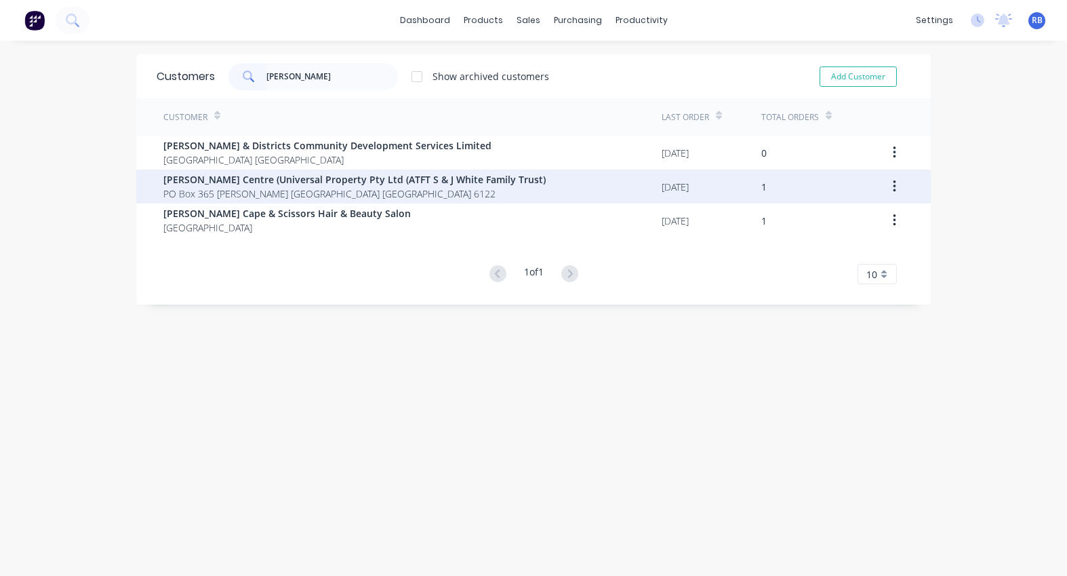
click at [237, 184] on span "Byford Centre (Universal Property Pty Ltd (ATFT S & J White Family Trust)" at bounding box center [354, 179] width 382 height 14
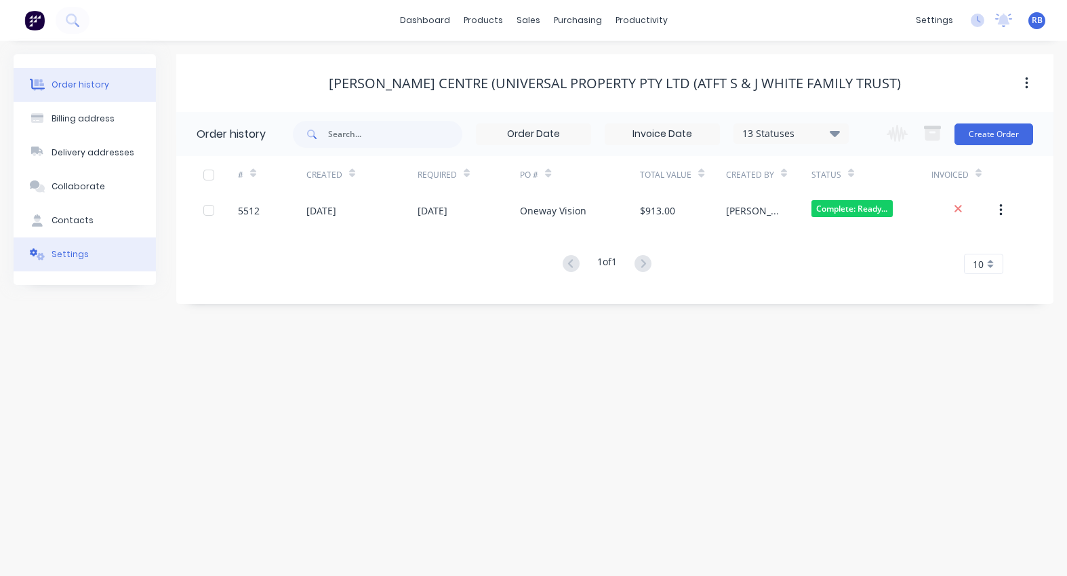
click at [66, 258] on div "Settings" at bounding box center [70, 254] width 37 height 12
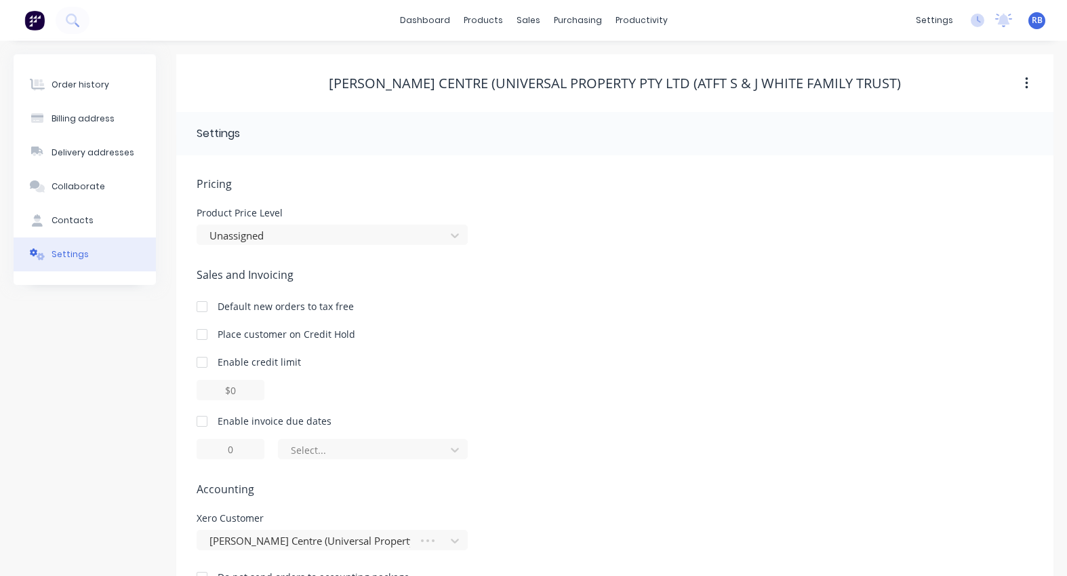
click at [197, 420] on div at bounding box center [201, 420] width 27 height 27
drag, startPoint x: 247, startPoint y: 449, endPoint x: 204, endPoint y: 449, distance: 42.7
click at [204, 449] on input "1" at bounding box center [231, 449] width 68 height 20
type input "7"
click at [357, 447] on div "of the current month" at bounding box center [364, 450] width 146 height 16
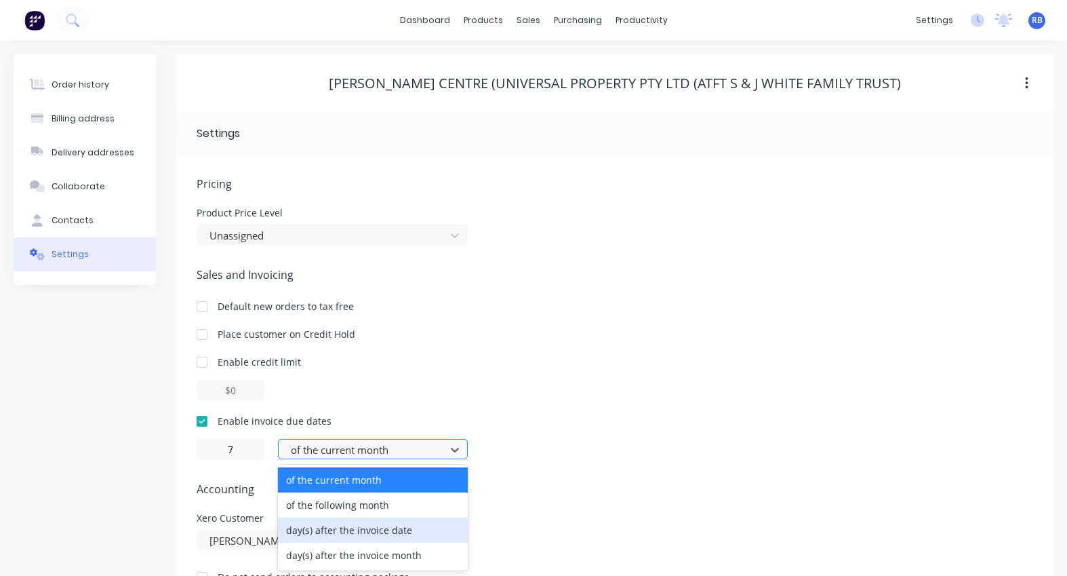
click at [350, 521] on div "day(s) after the invoice date" at bounding box center [373, 529] width 190 height 25
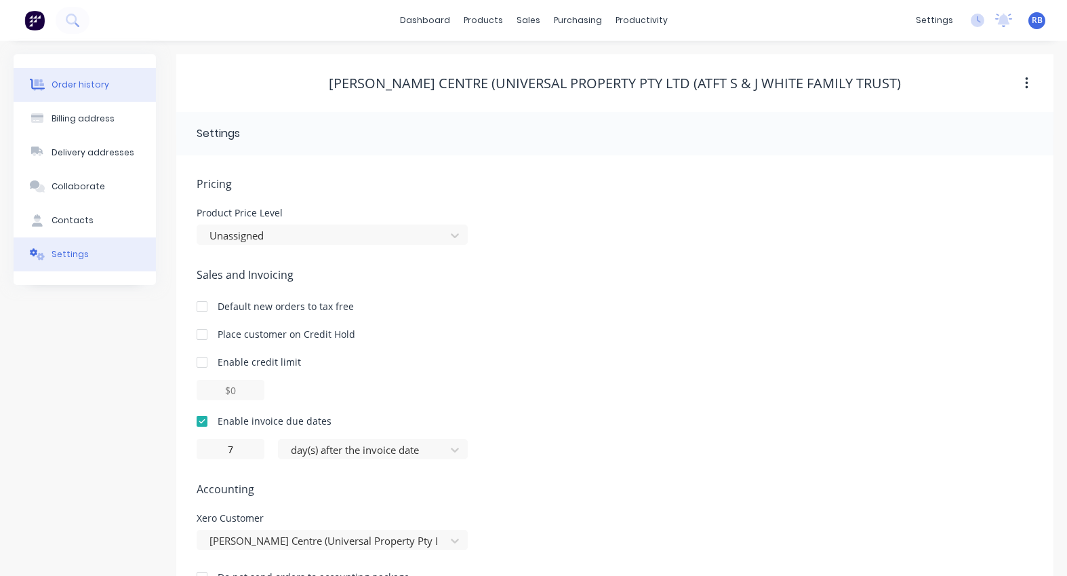
click at [64, 87] on div "Order history" at bounding box center [81, 85] width 58 height 12
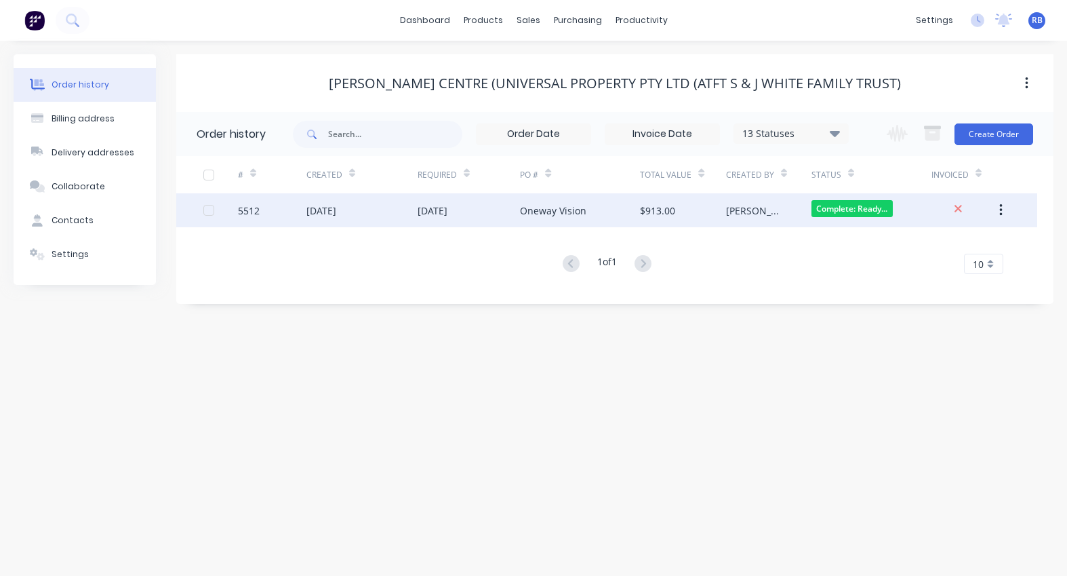
click at [547, 205] on div "Oneway Vision" at bounding box center [553, 210] width 66 height 14
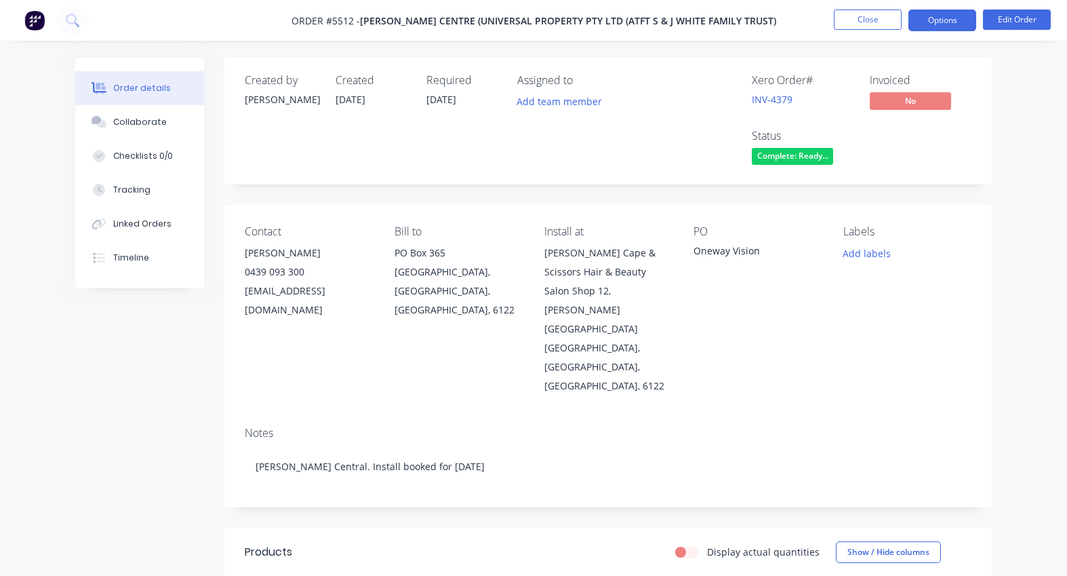
click at [942, 23] on button "Options" at bounding box center [942, 20] width 68 height 22
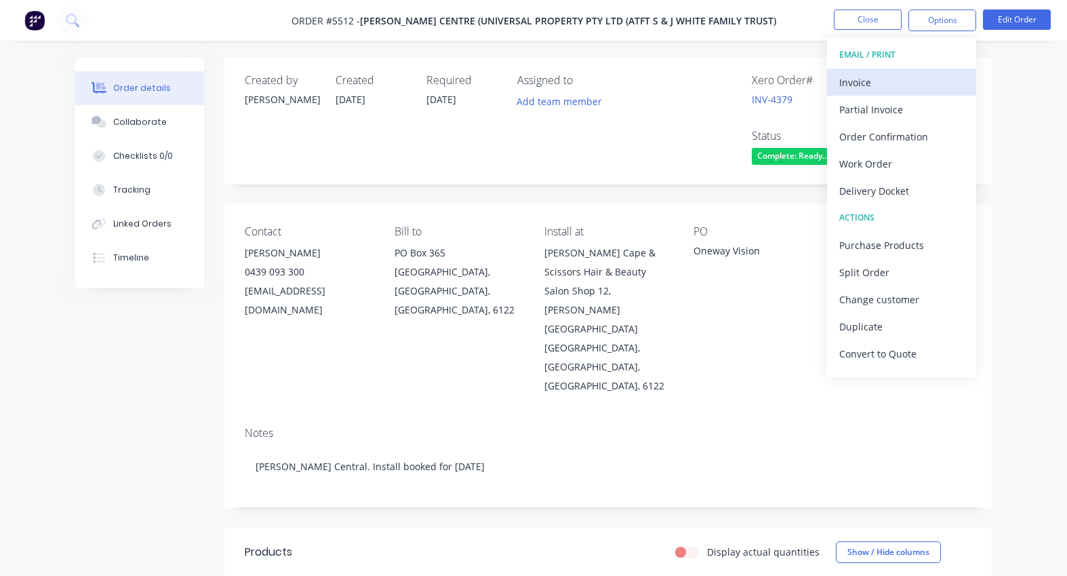
click at [879, 80] on div "Invoice" at bounding box center [901, 83] width 125 height 20
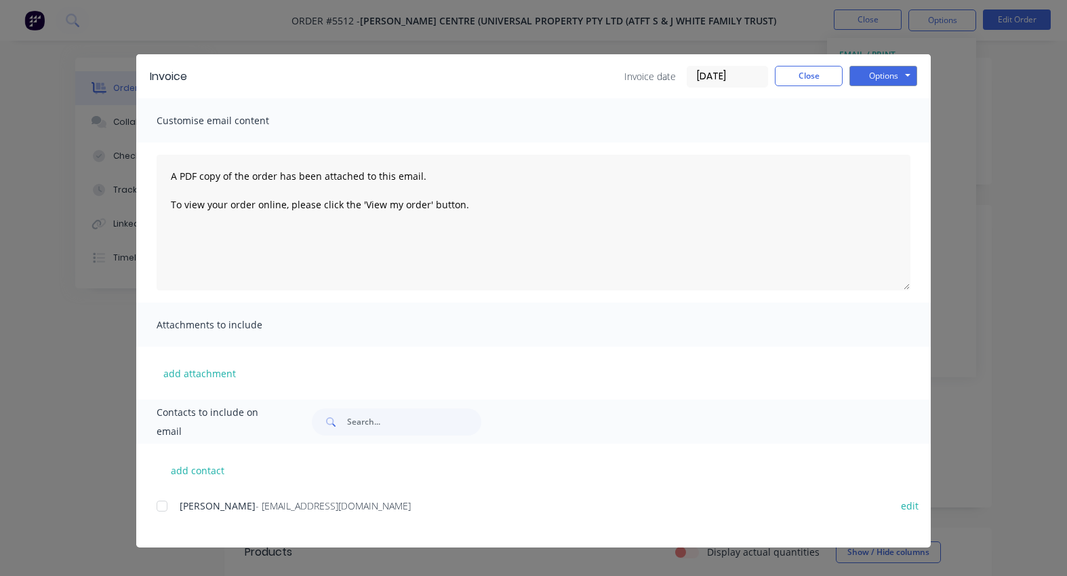
click at [161, 505] on div at bounding box center [161, 505] width 27 height 27
click at [889, 70] on button "Options" at bounding box center [883, 76] width 68 height 20
click at [889, 139] on button "Email" at bounding box center [892, 145] width 87 height 22
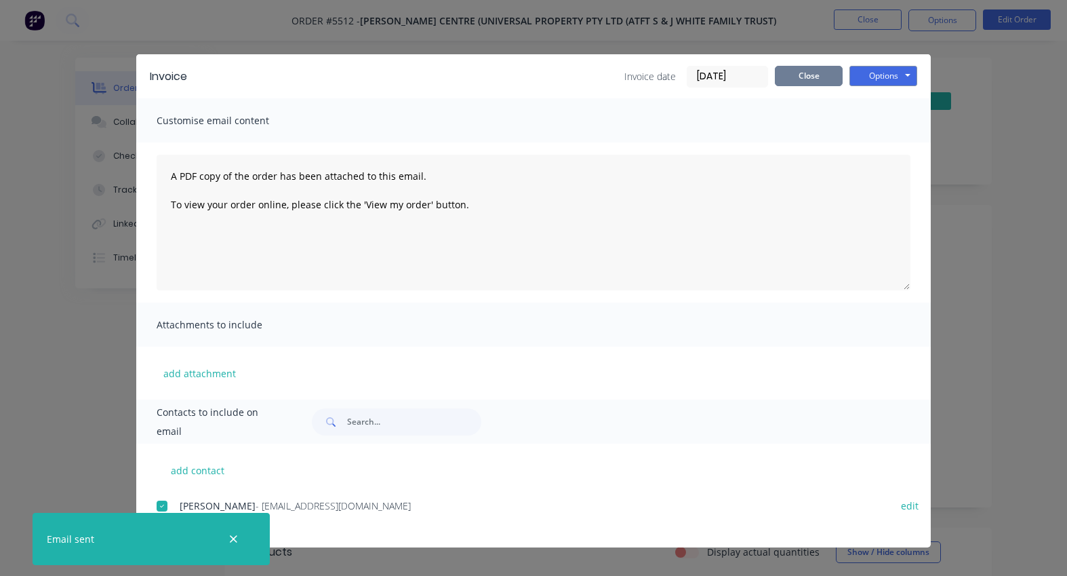
click at [801, 77] on button "Close" at bounding box center [809, 76] width 68 height 20
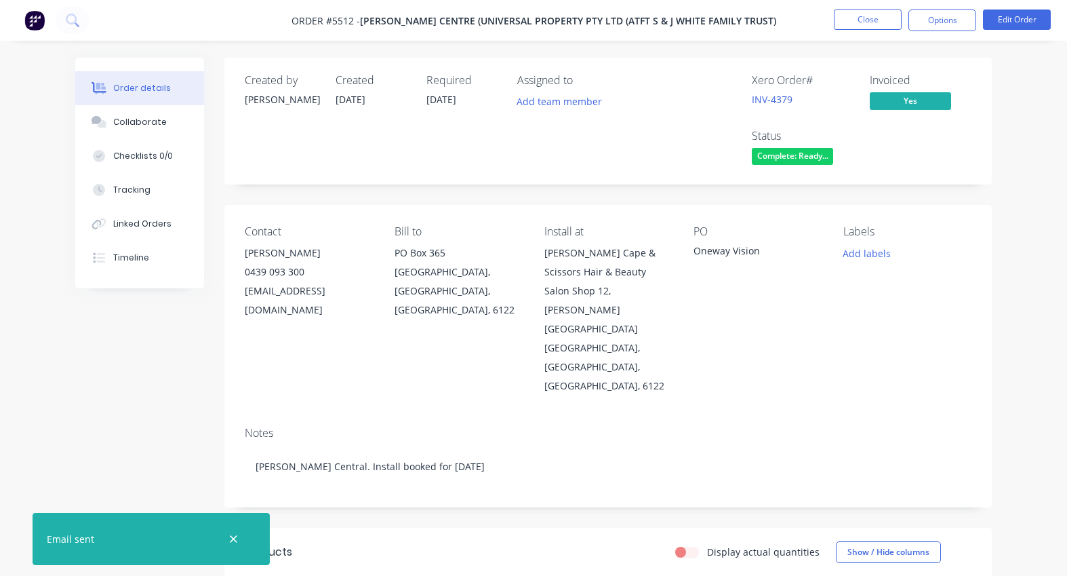
click at [767, 155] on span "Complete: Ready..." at bounding box center [792, 156] width 81 height 17
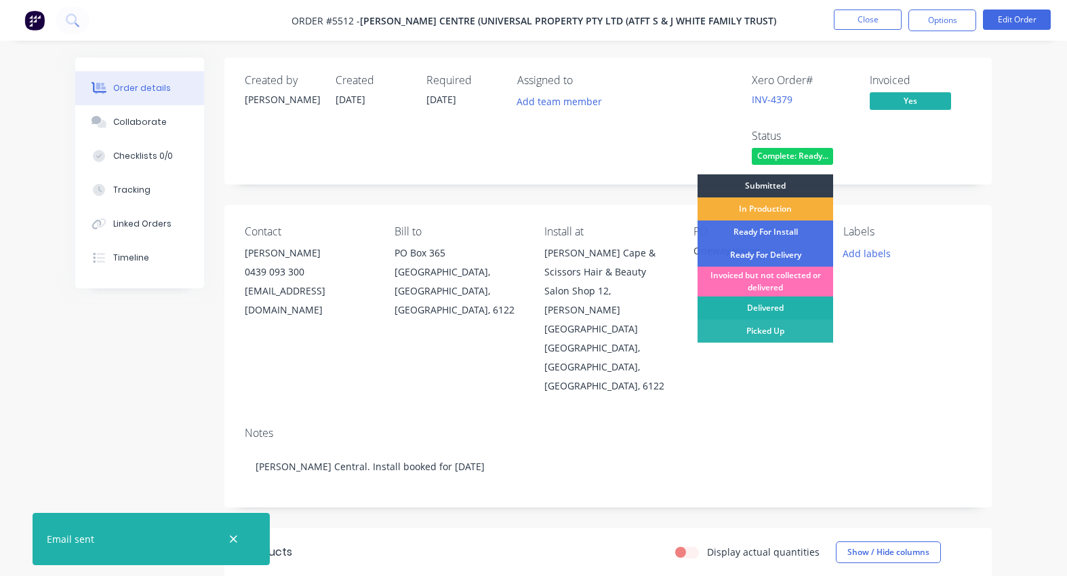
click at [765, 304] on div "Delivered" at bounding box center [766, 307] width 136 height 23
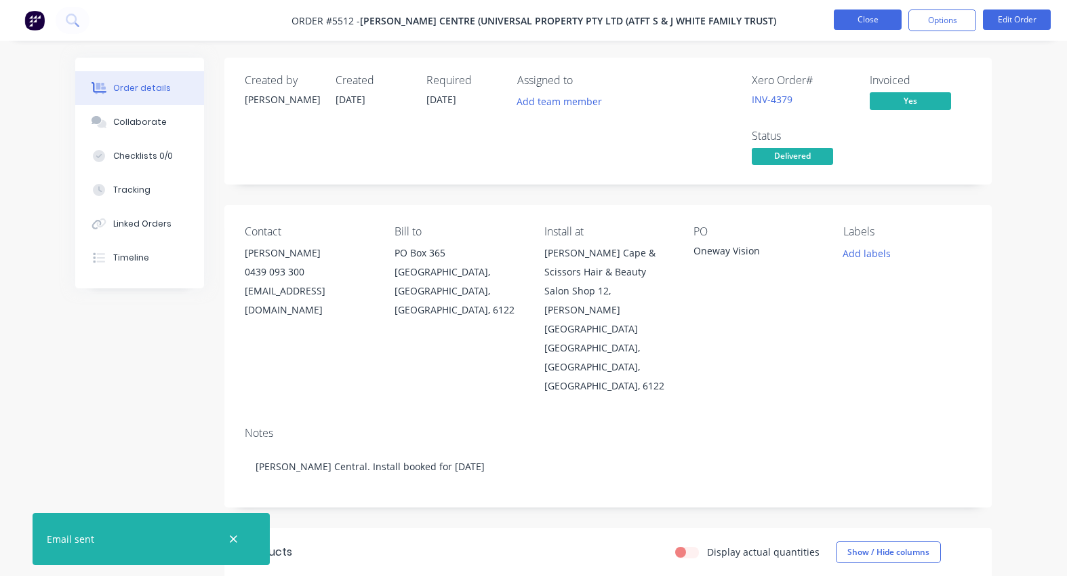
click at [863, 16] on button "Close" at bounding box center [868, 19] width 68 height 20
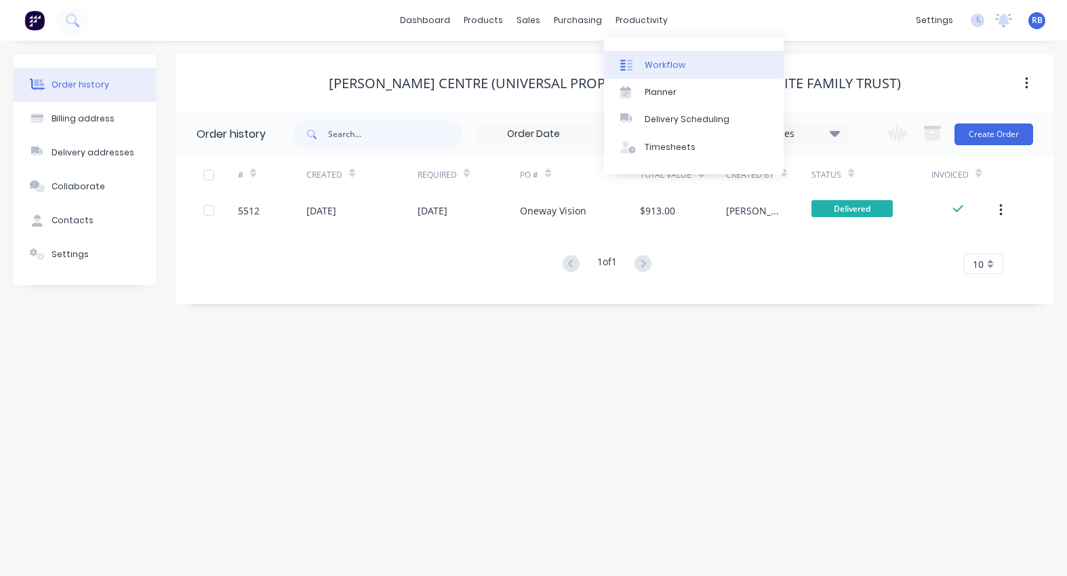
click at [671, 63] on div "Workflow" at bounding box center [665, 65] width 41 height 12
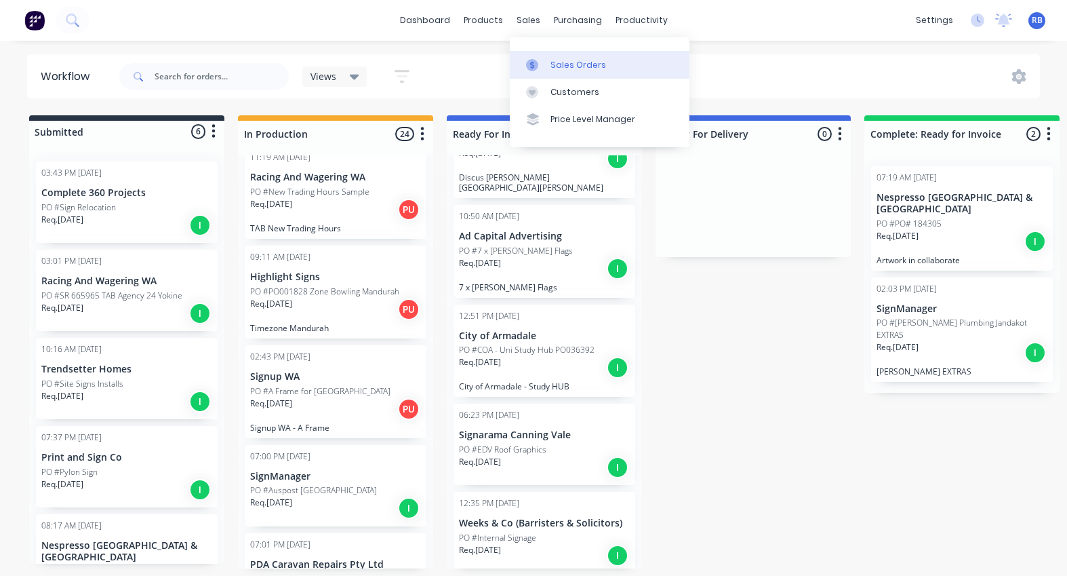
click at [564, 63] on div "Sales Orders" at bounding box center [578, 65] width 56 height 12
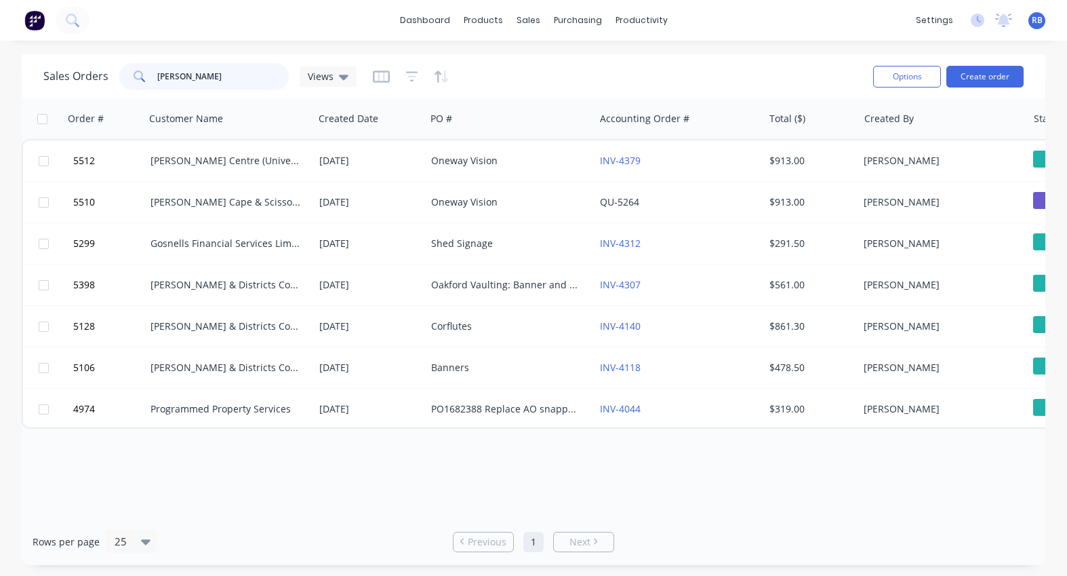
drag, startPoint x: 194, startPoint y: 79, endPoint x: 79, endPoint y: 75, distance: 115.3
click at [79, 75] on div "Sales Orders byford Views" at bounding box center [199, 76] width 313 height 27
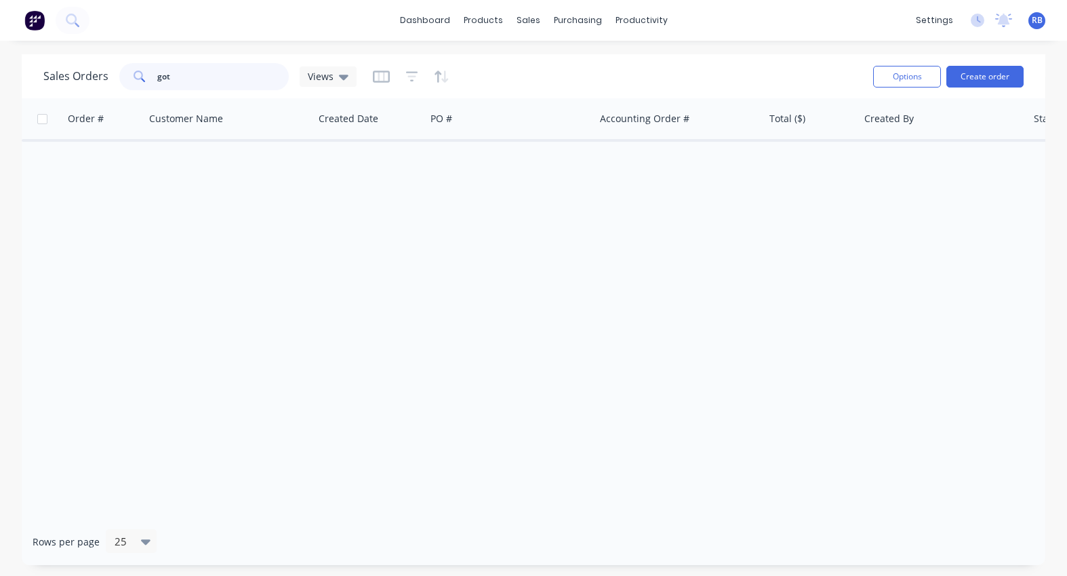
type input "got"
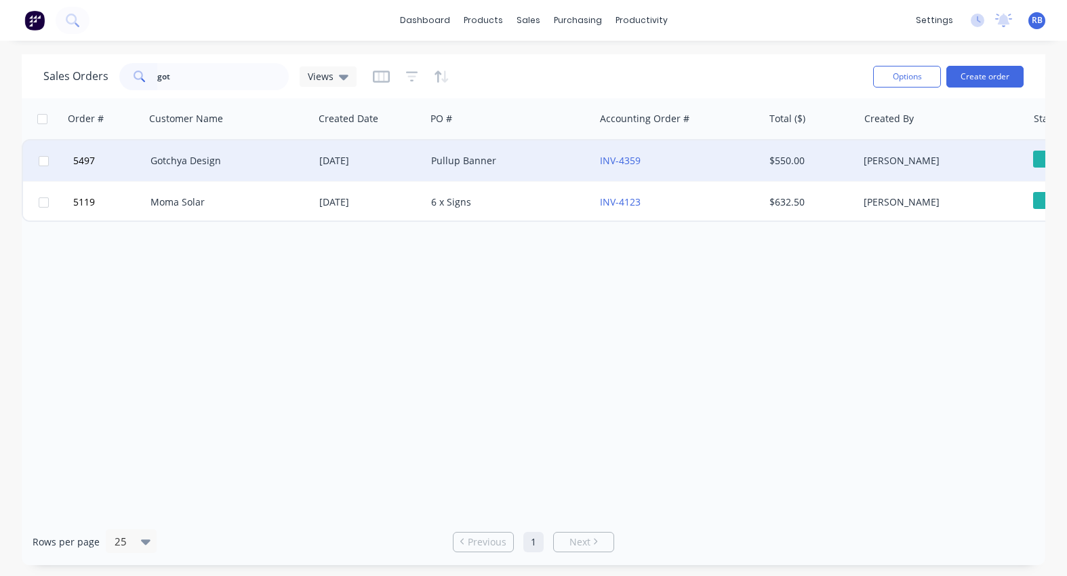
click at [211, 159] on div "Gotchya Design" at bounding box center [225, 161] width 150 height 14
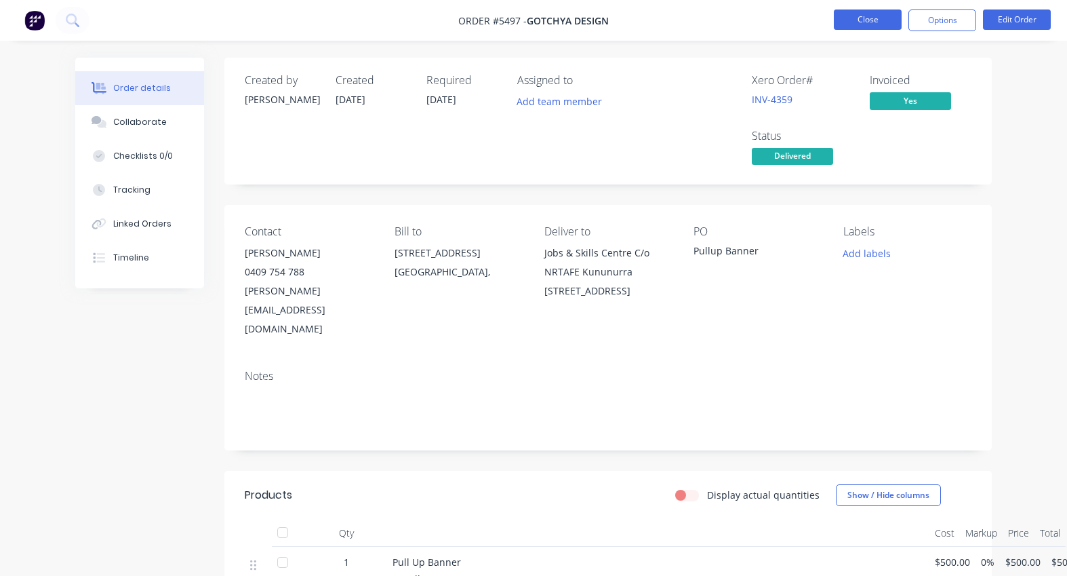
click at [855, 17] on button "Close" at bounding box center [868, 19] width 68 height 20
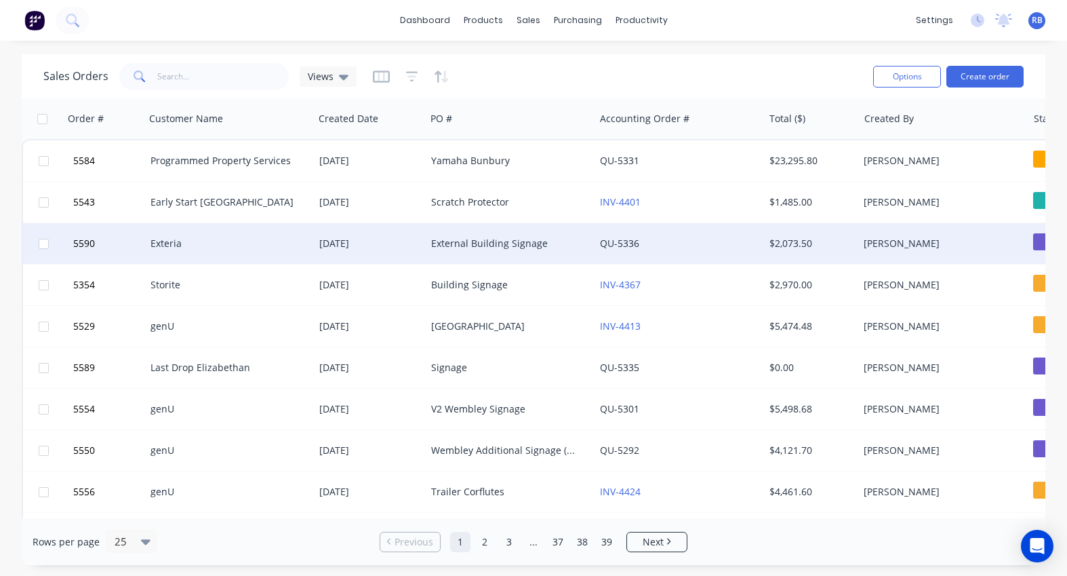
scroll to position [0, 69]
